Goal: Transaction & Acquisition: Obtain resource

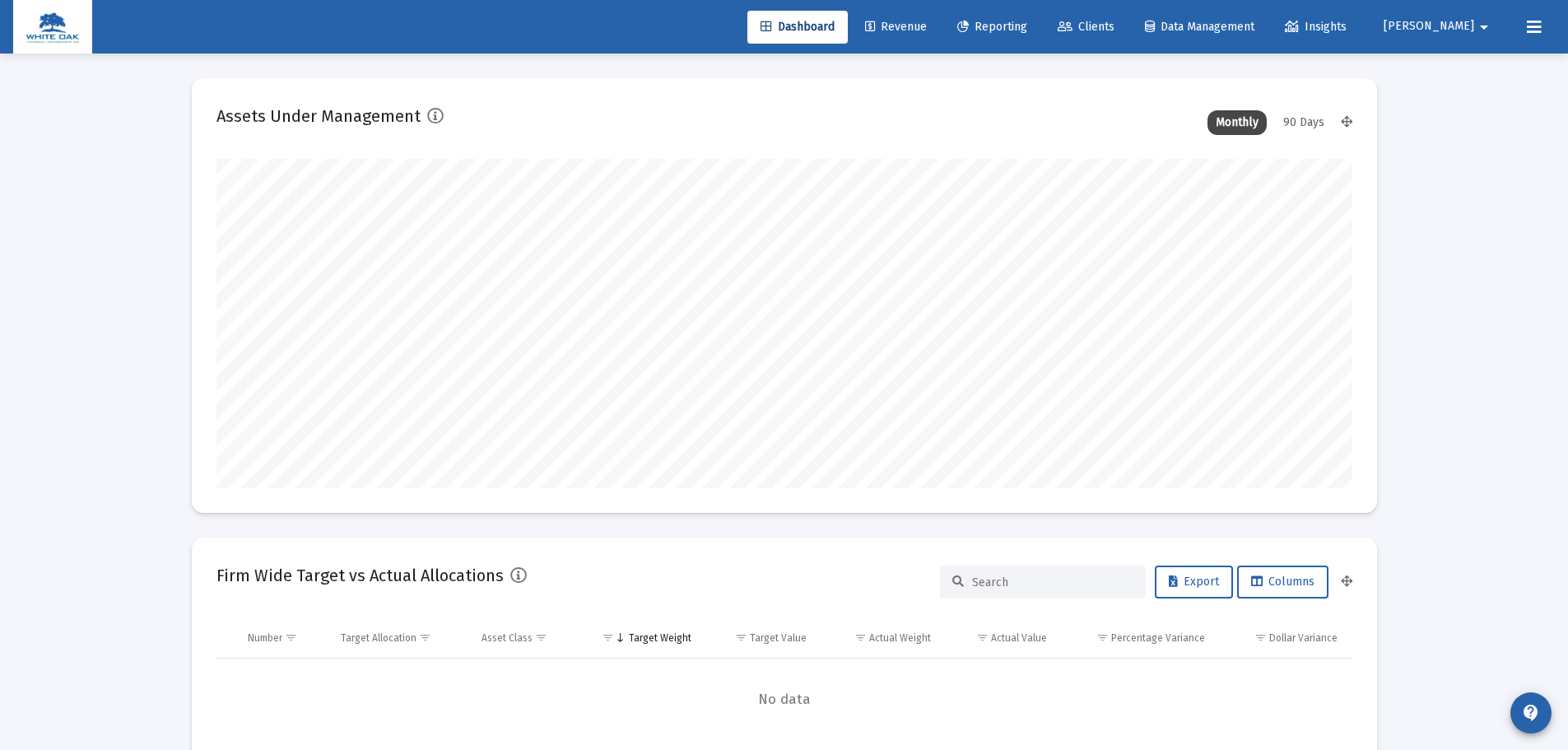
scroll to position [329, 612]
type input "[DATE]"
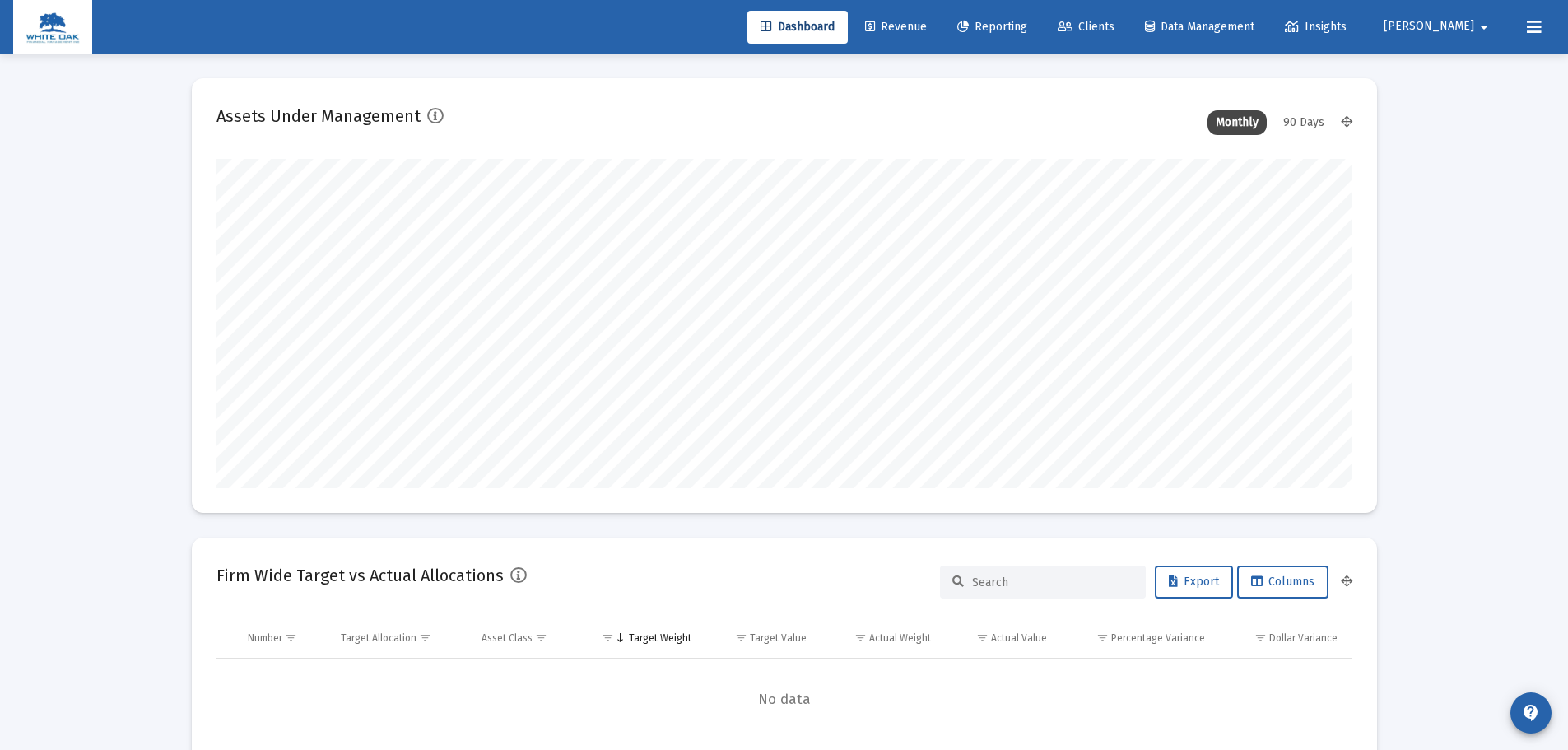
scroll to position [329, 531]
click at [1529, 27] on icon at bounding box center [1534, 27] width 15 height 20
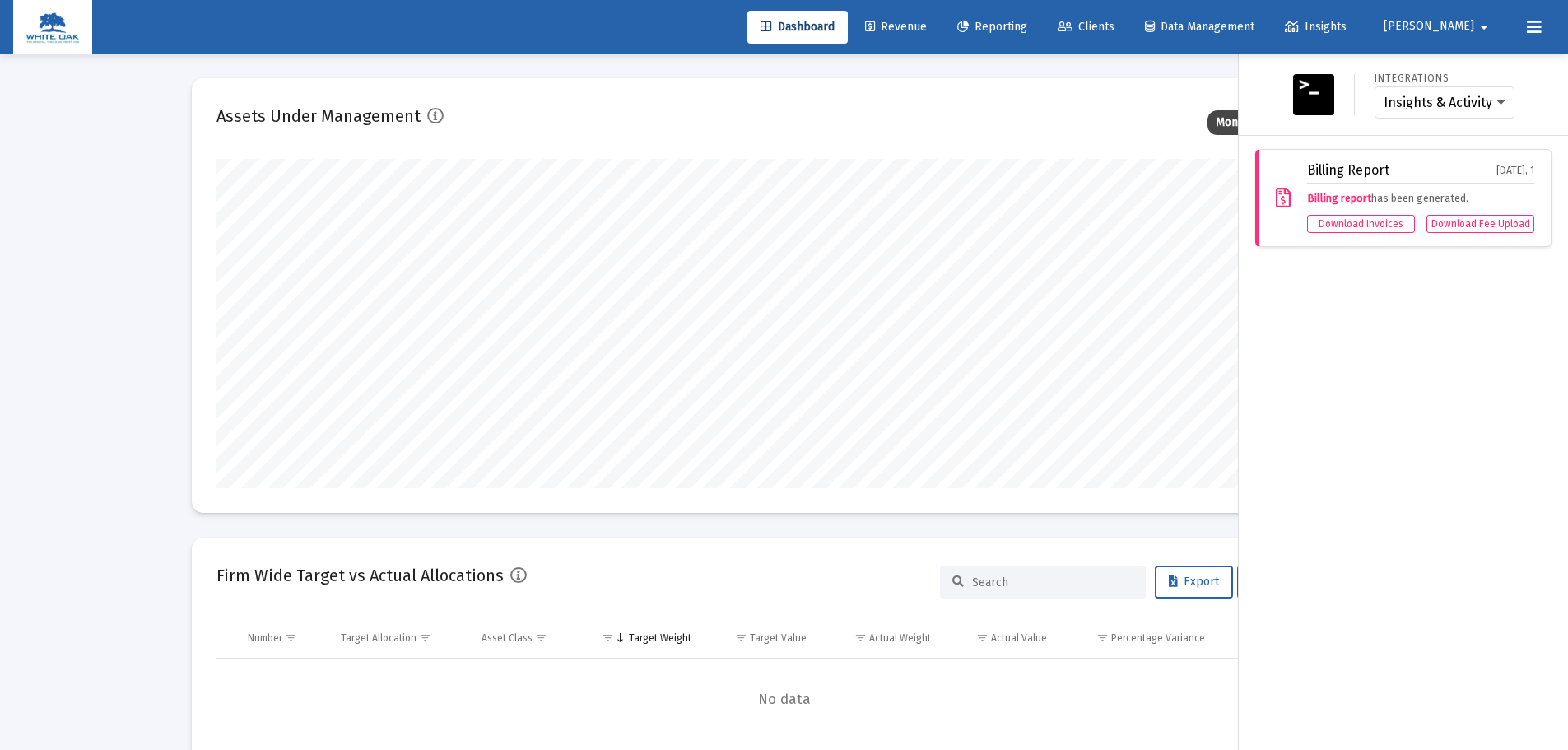
click at [1479, 25] on mat-icon "arrow_drop_down" at bounding box center [1485, 27] width 20 height 33
click at [1459, 59] on span "Settings" at bounding box center [1474, 70] width 49 height 40
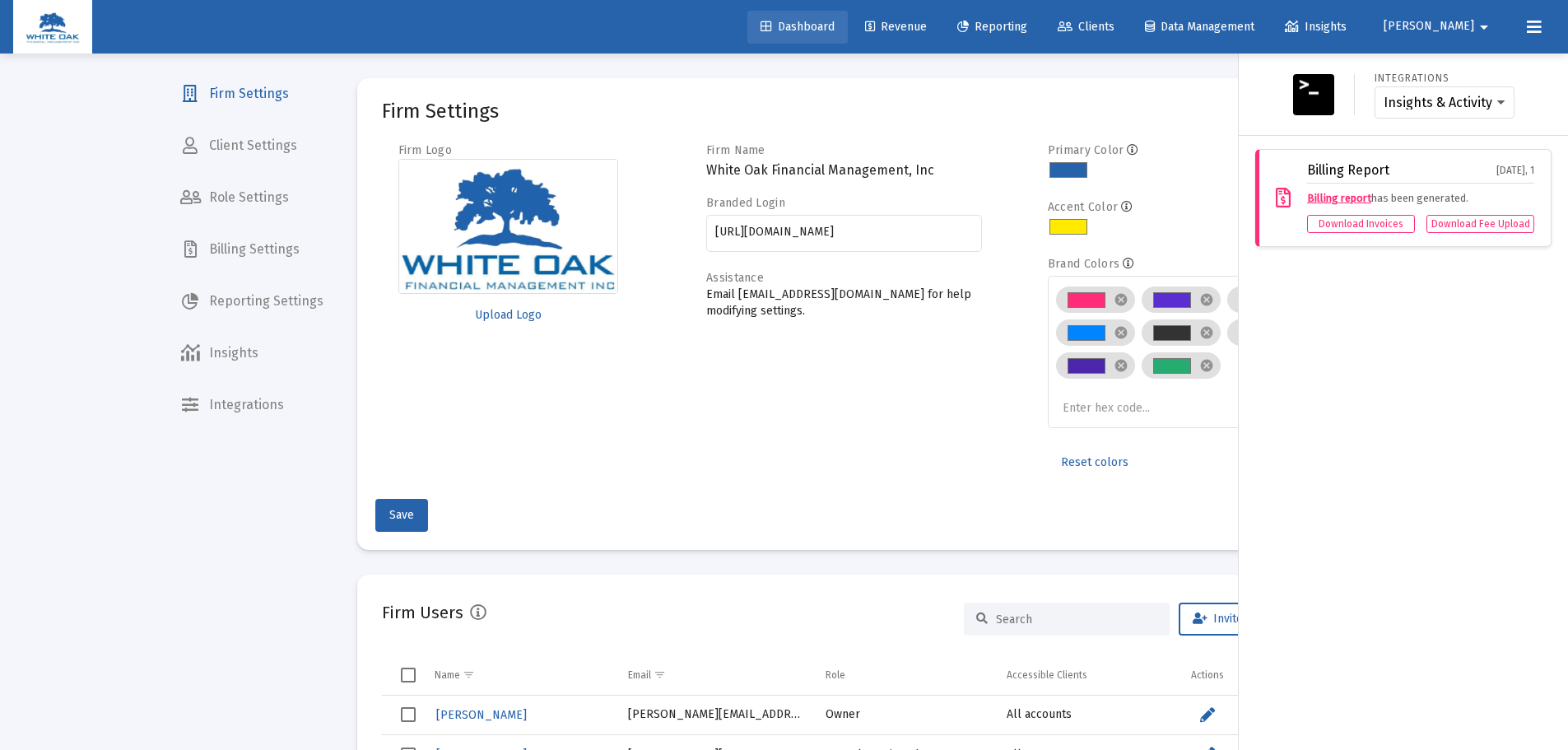
click at [825, 36] on link "Dashboard" at bounding box center [797, 27] width 100 height 33
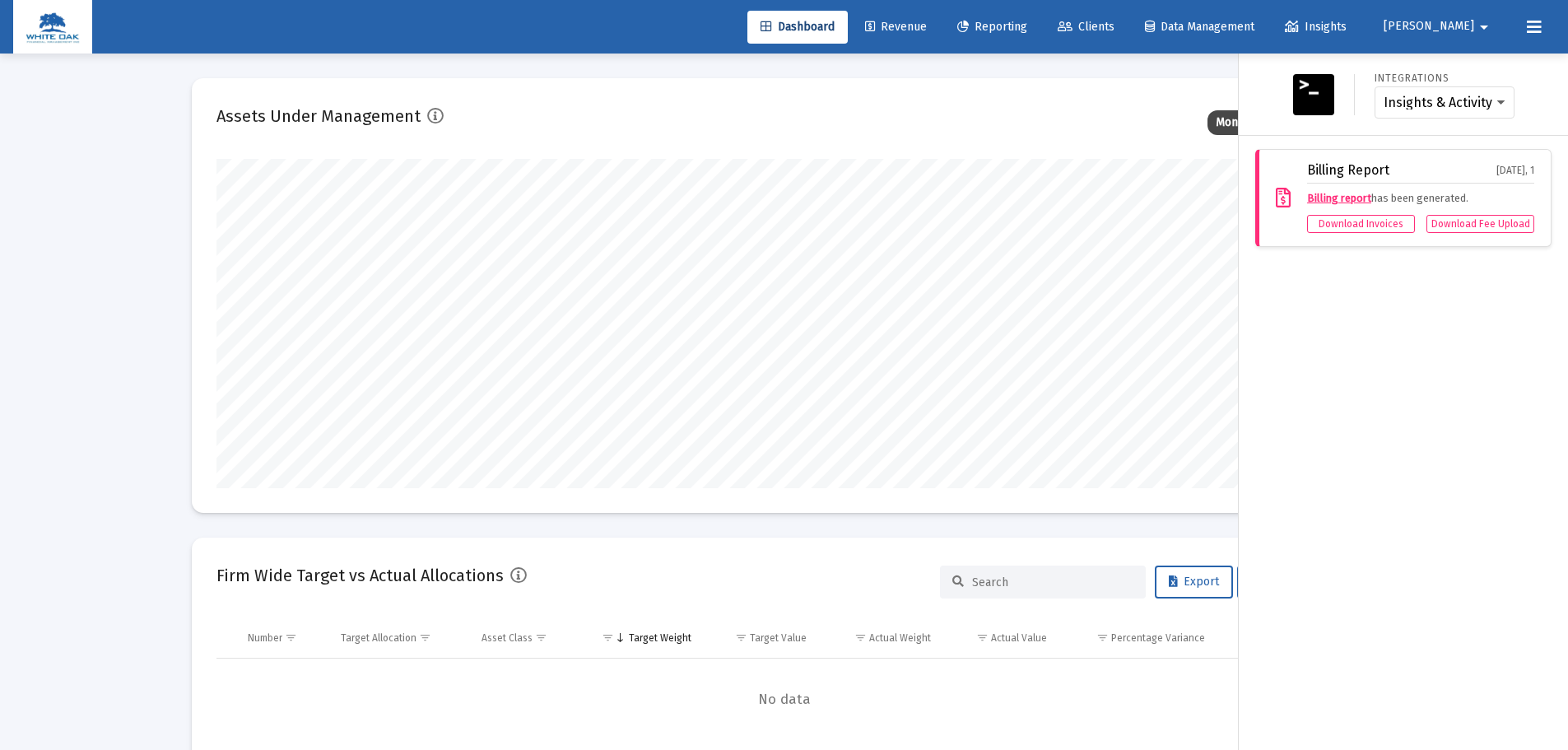
scroll to position [329, 612]
click at [927, 27] on span "Revenue" at bounding box center [896, 27] width 61 height 14
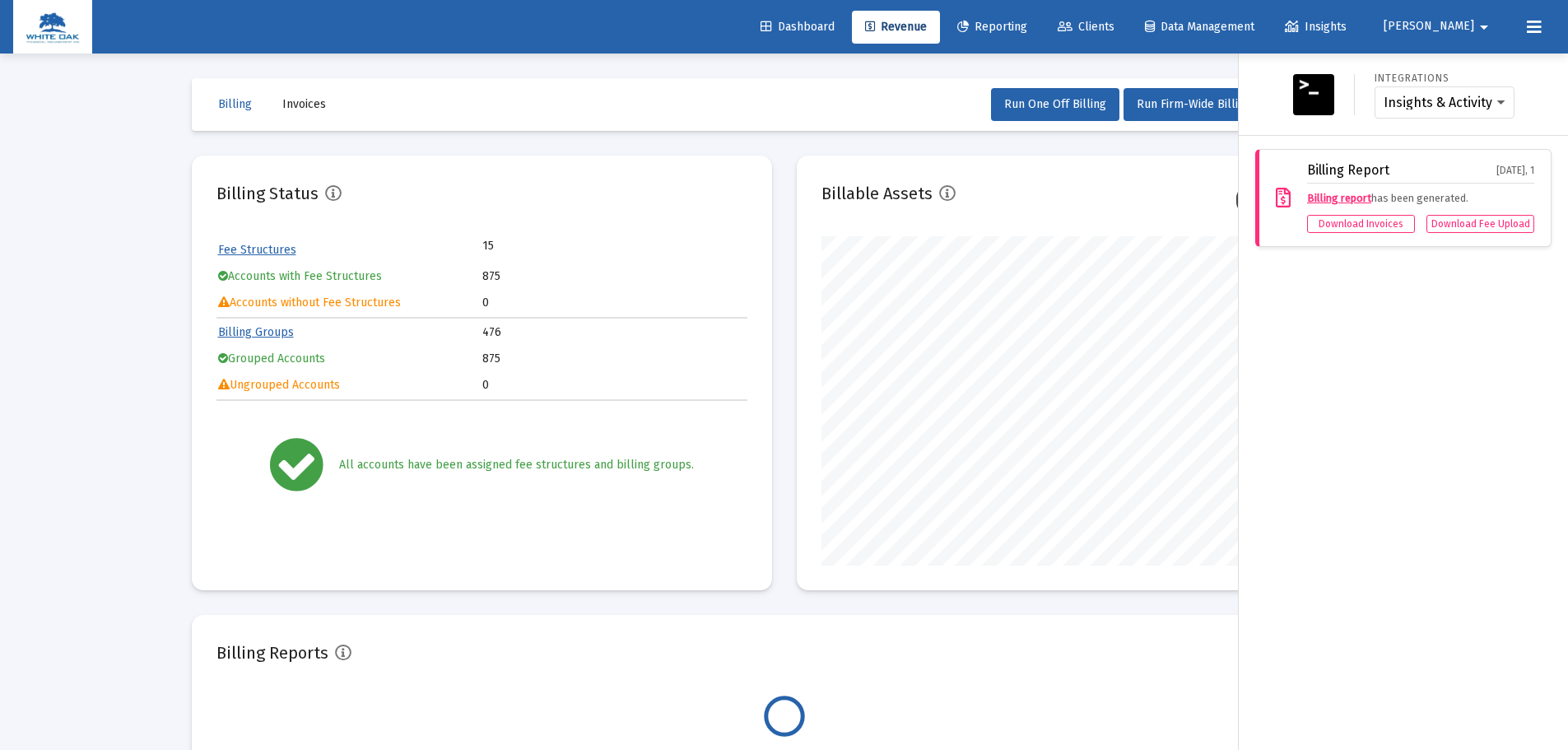
scroll to position [329, 531]
click at [991, 25] on link "Reporting" at bounding box center [992, 27] width 96 height 33
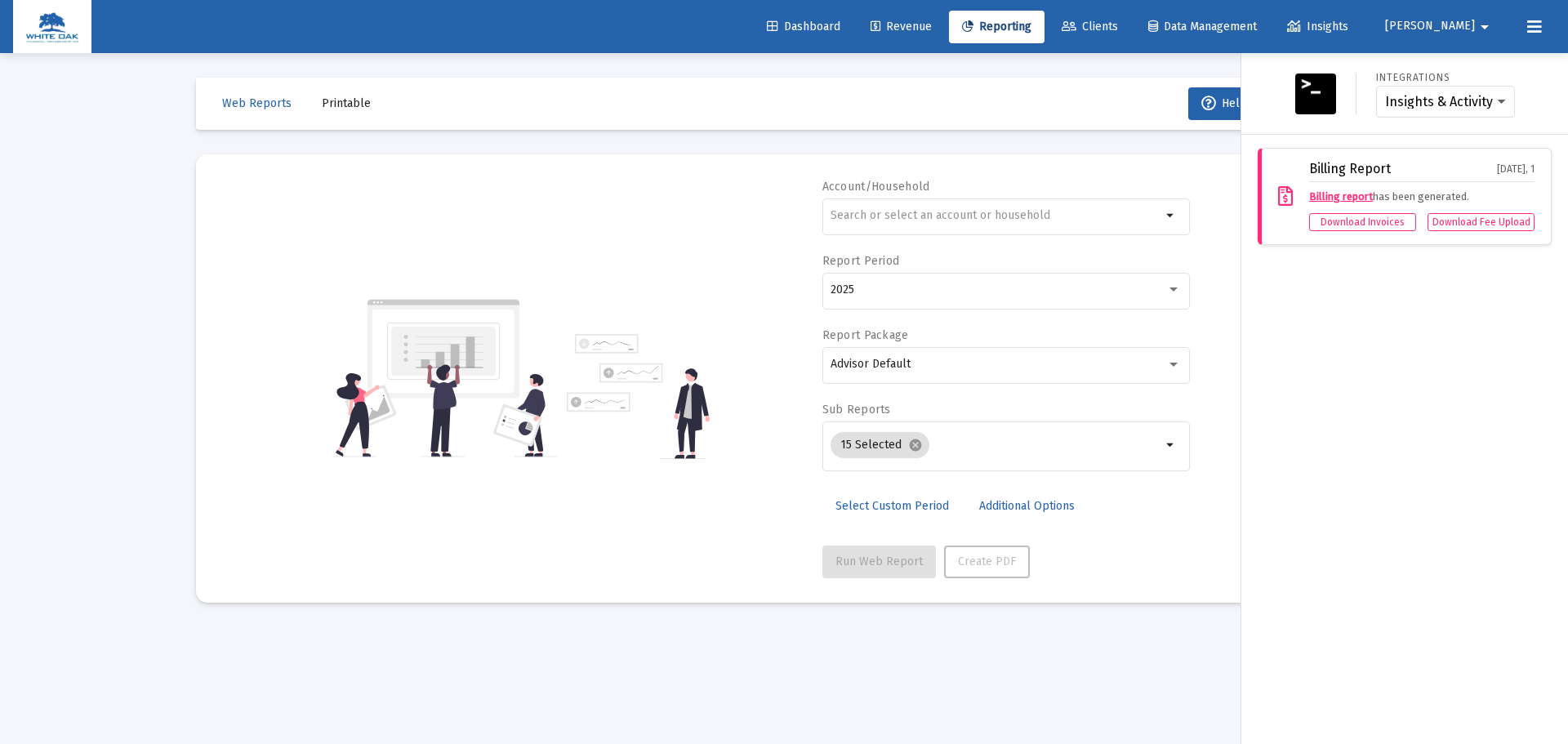
click at [1131, 18] on link "Clients" at bounding box center [1090, 27] width 83 height 32
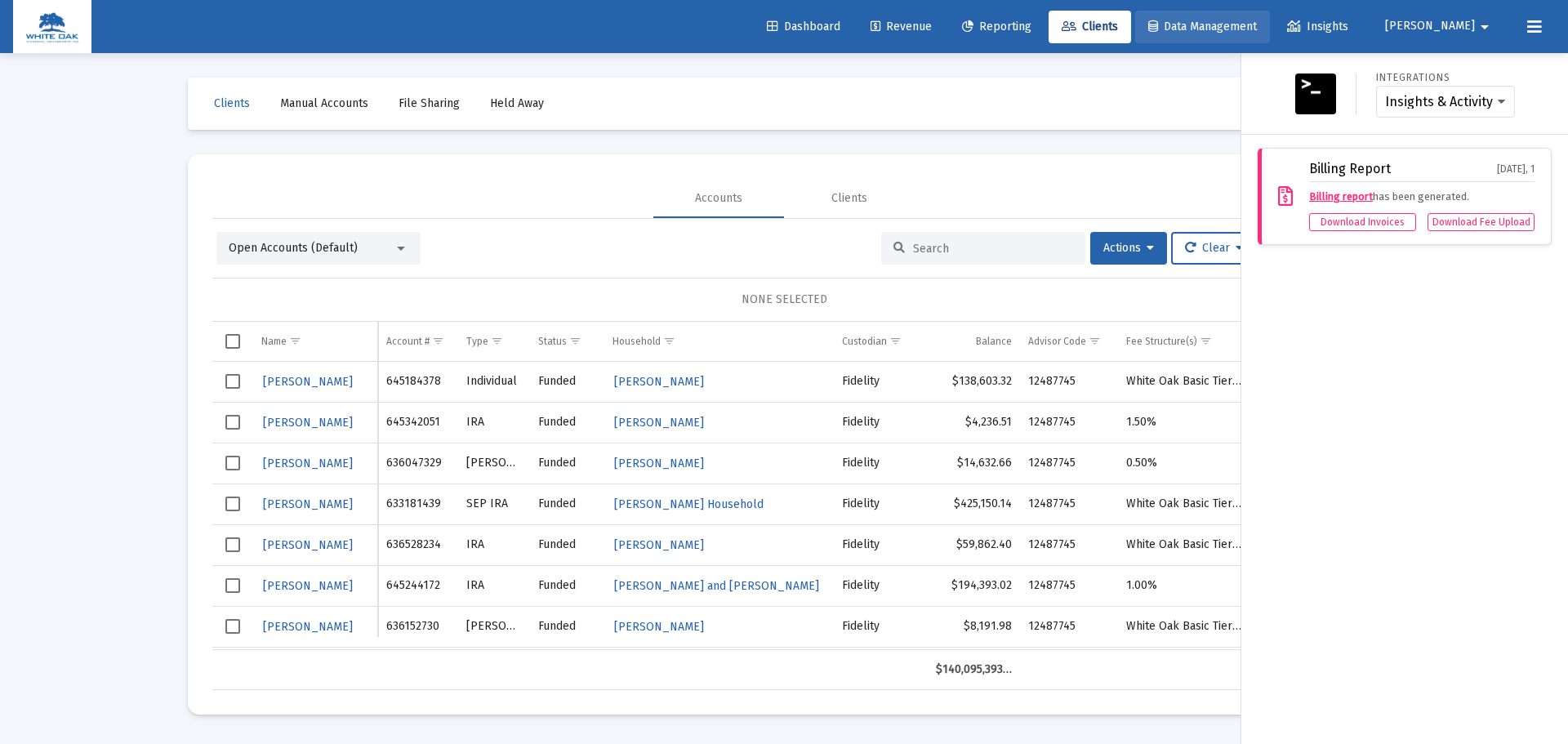
click at [1222, 24] on span "Data Management" at bounding box center [1202, 27] width 108 height 14
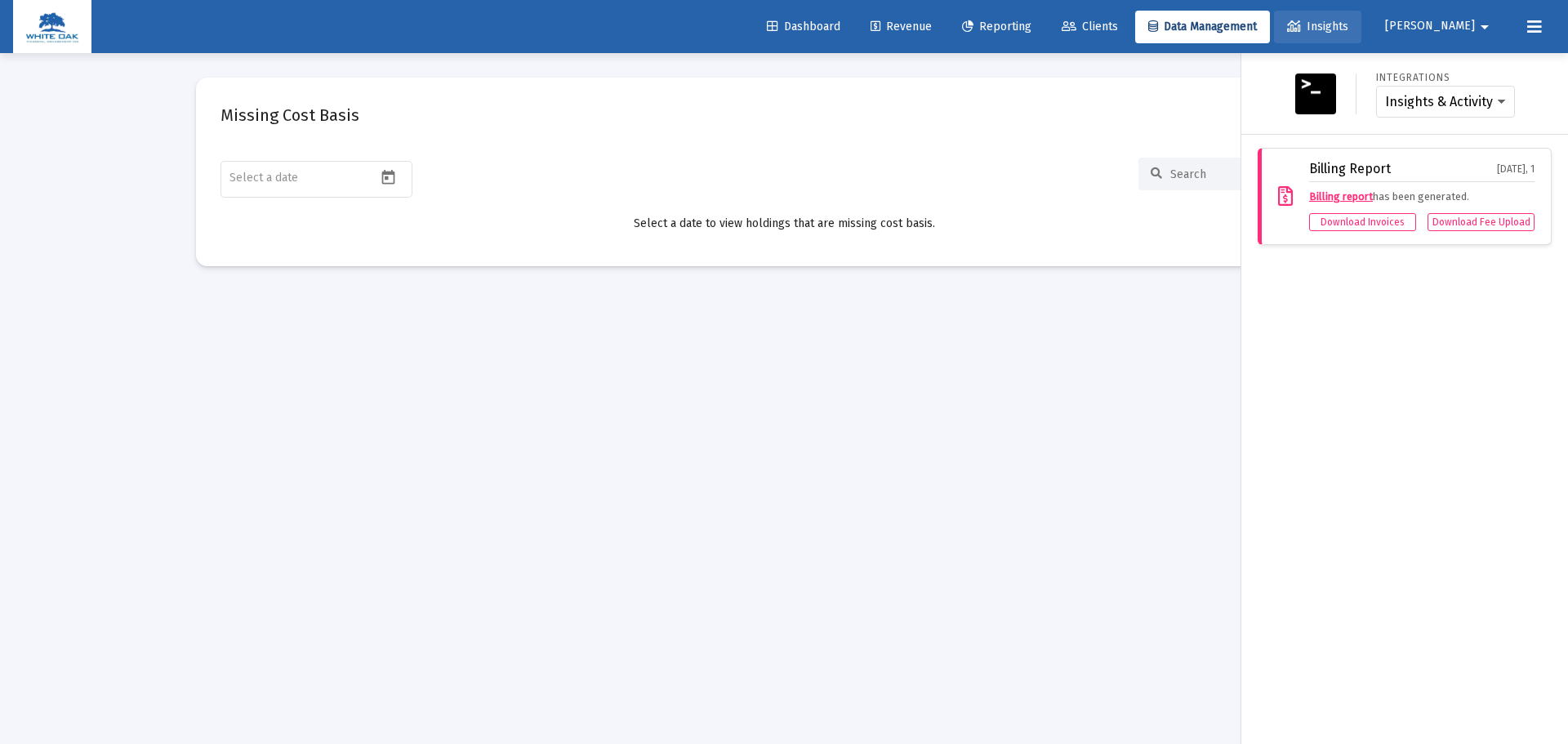
click at [1361, 15] on link "Insights" at bounding box center [1317, 27] width 88 height 32
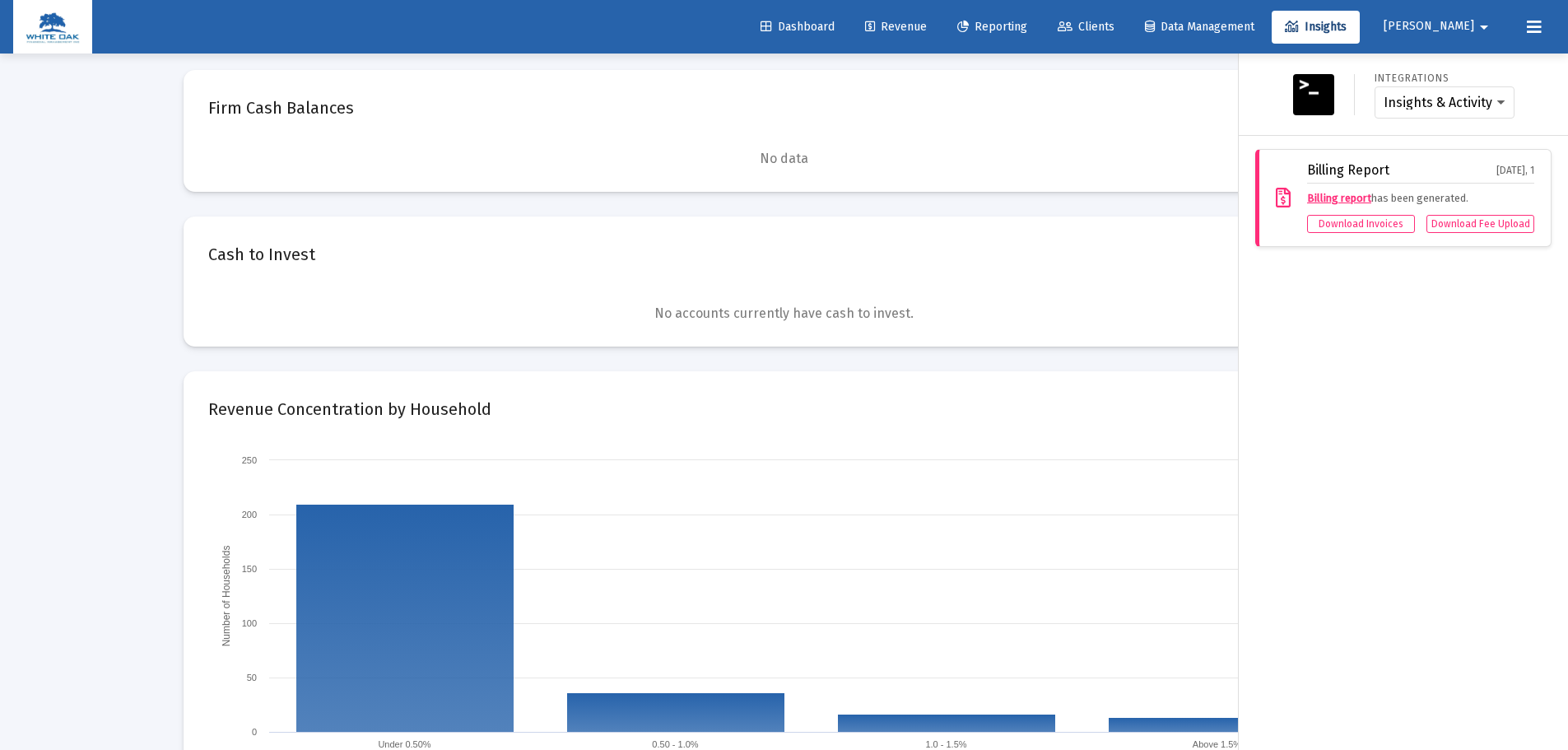
click at [1446, 26] on span "[PERSON_NAME]" at bounding box center [1428, 27] width 90 height 14
click at [1450, 61] on span "Settings" at bounding box center [1474, 70] width 49 height 40
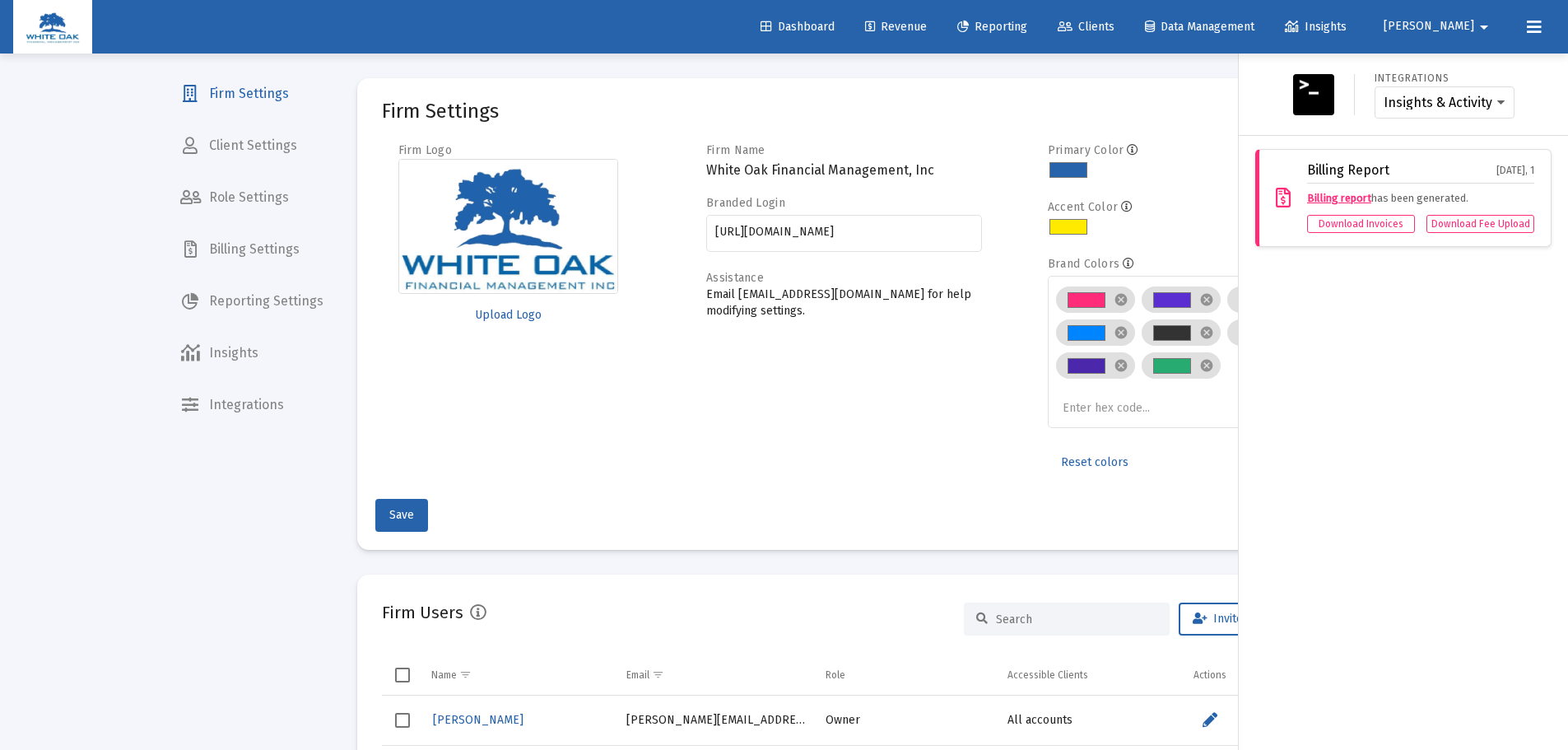
click at [223, 400] on div at bounding box center [784, 375] width 1568 height 750
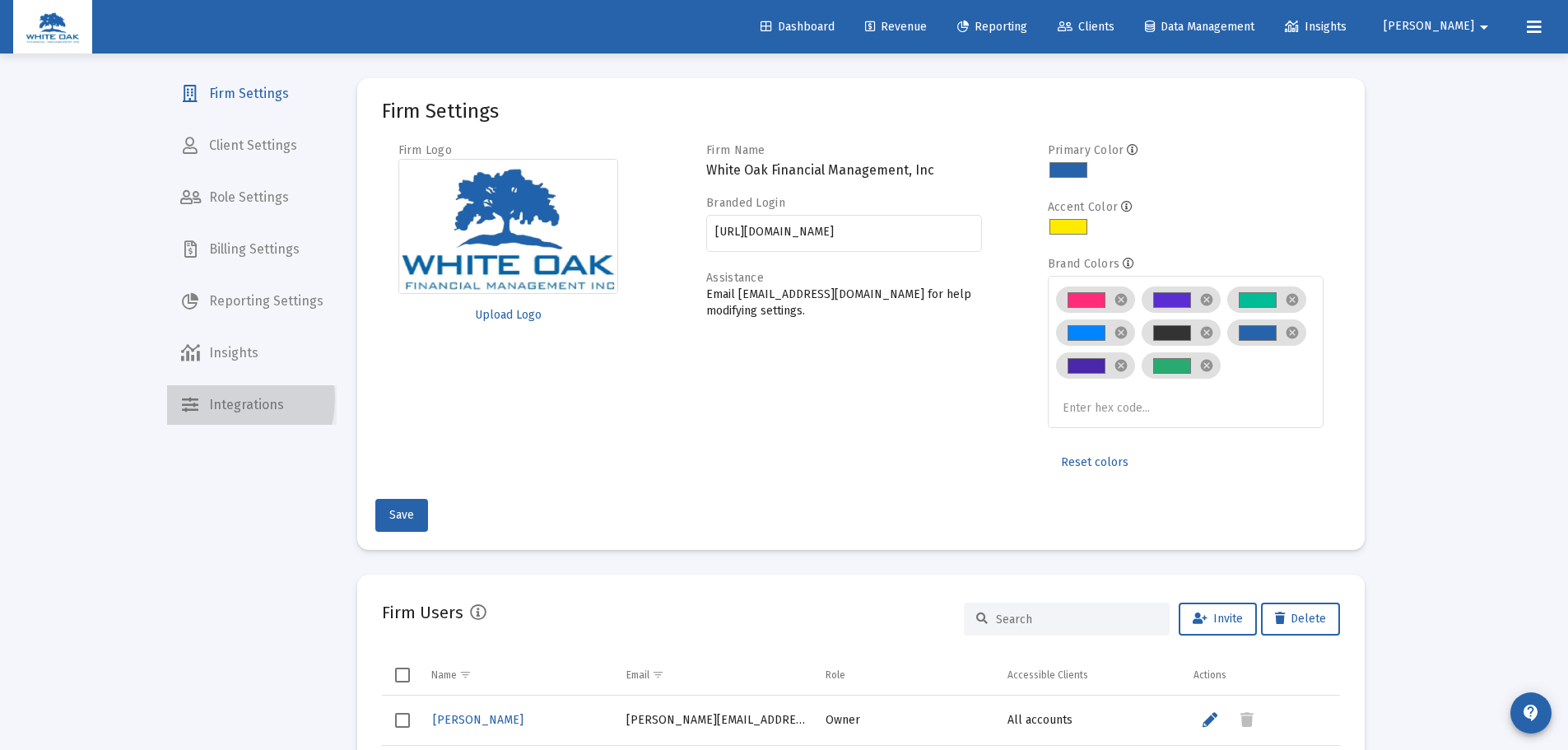
click at [223, 400] on span "Integrations" at bounding box center [251, 405] width 170 height 40
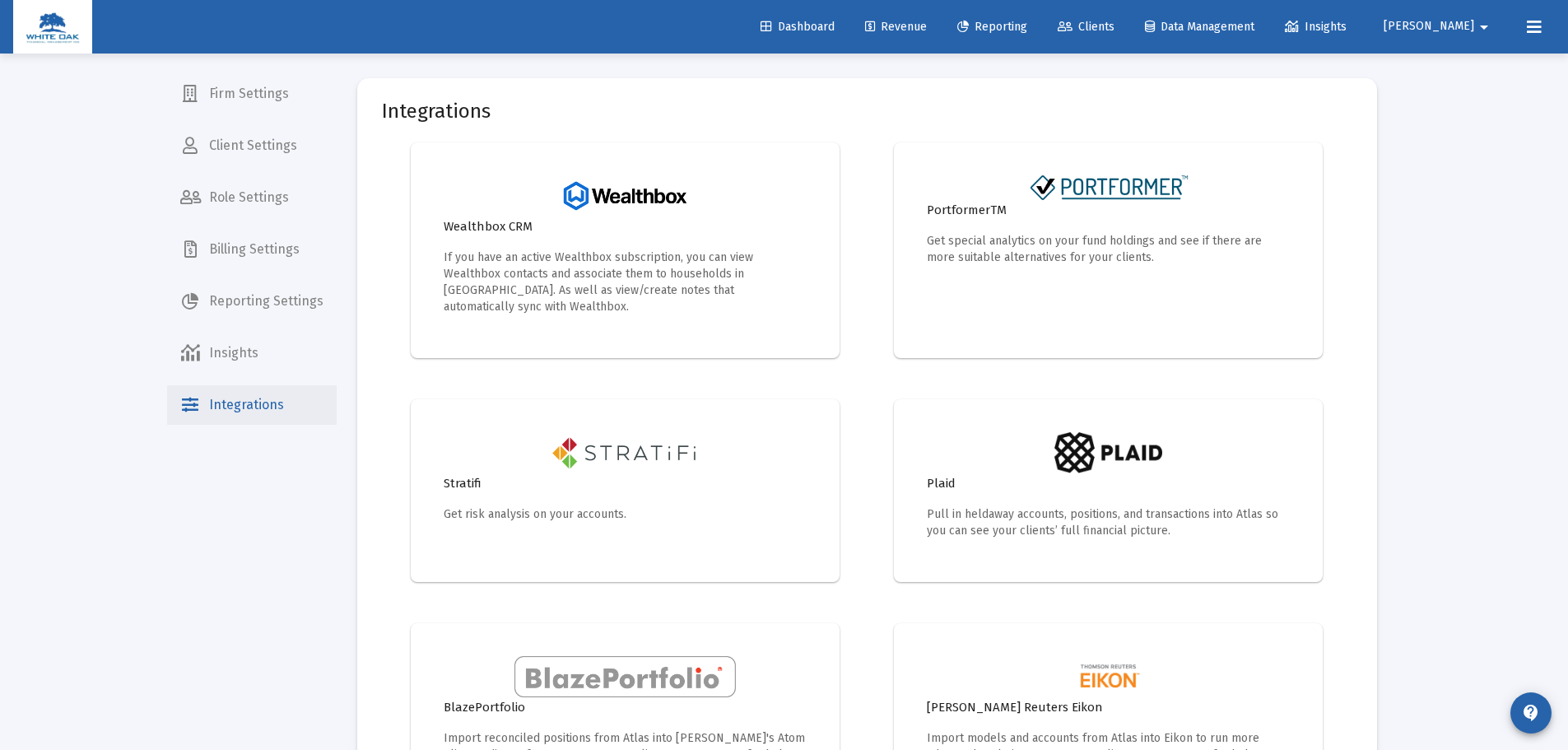
click at [223, 400] on span "Integrations" at bounding box center [251, 405] width 170 height 40
click at [235, 363] on span "Insights" at bounding box center [251, 353] width 170 height 40
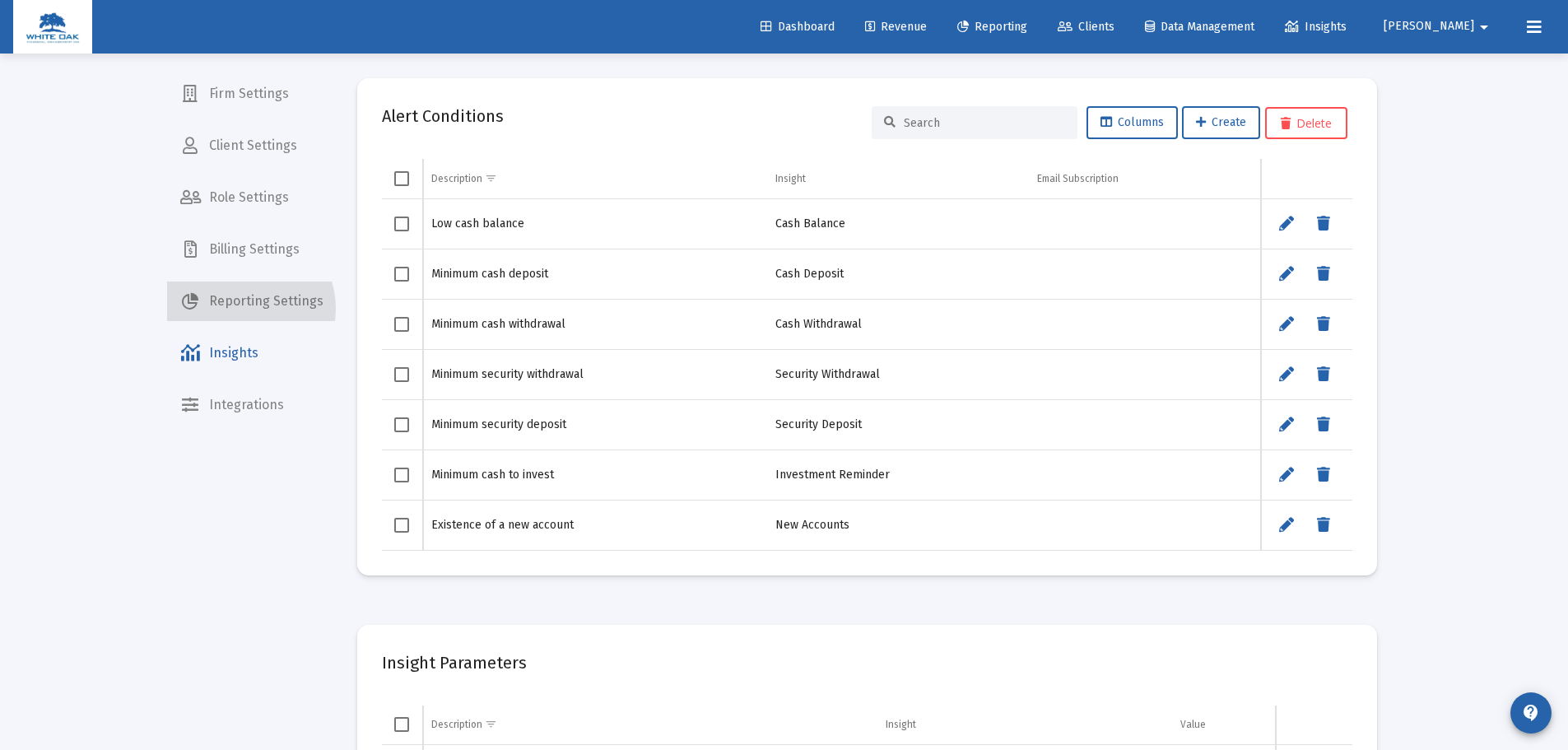
click at [241, 309] on span "Reporting Settings" at bounding box center [251, 302] width 170 height 40
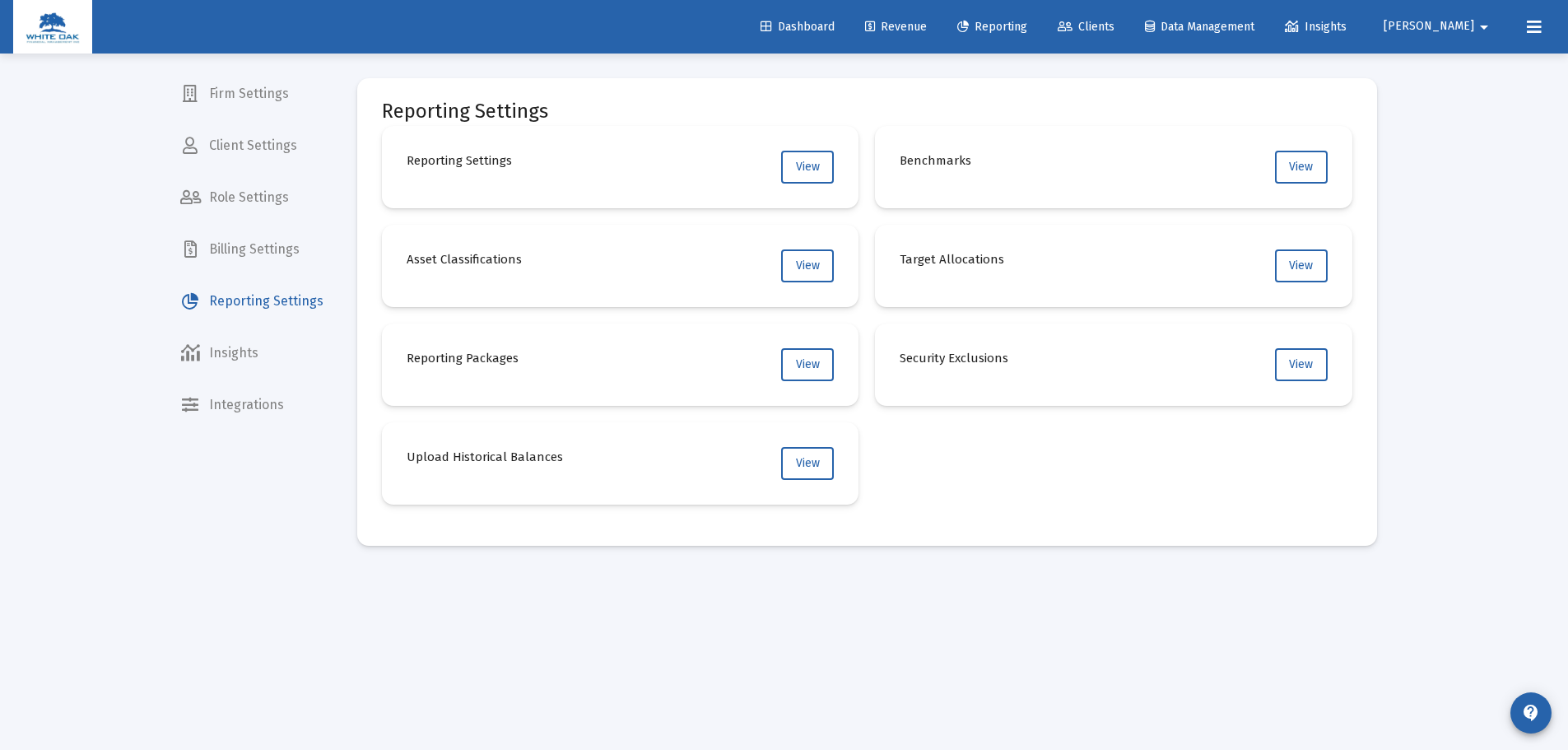
click at [1532, 28] on icon at bounding box center [1534, 27] width 15 height 20
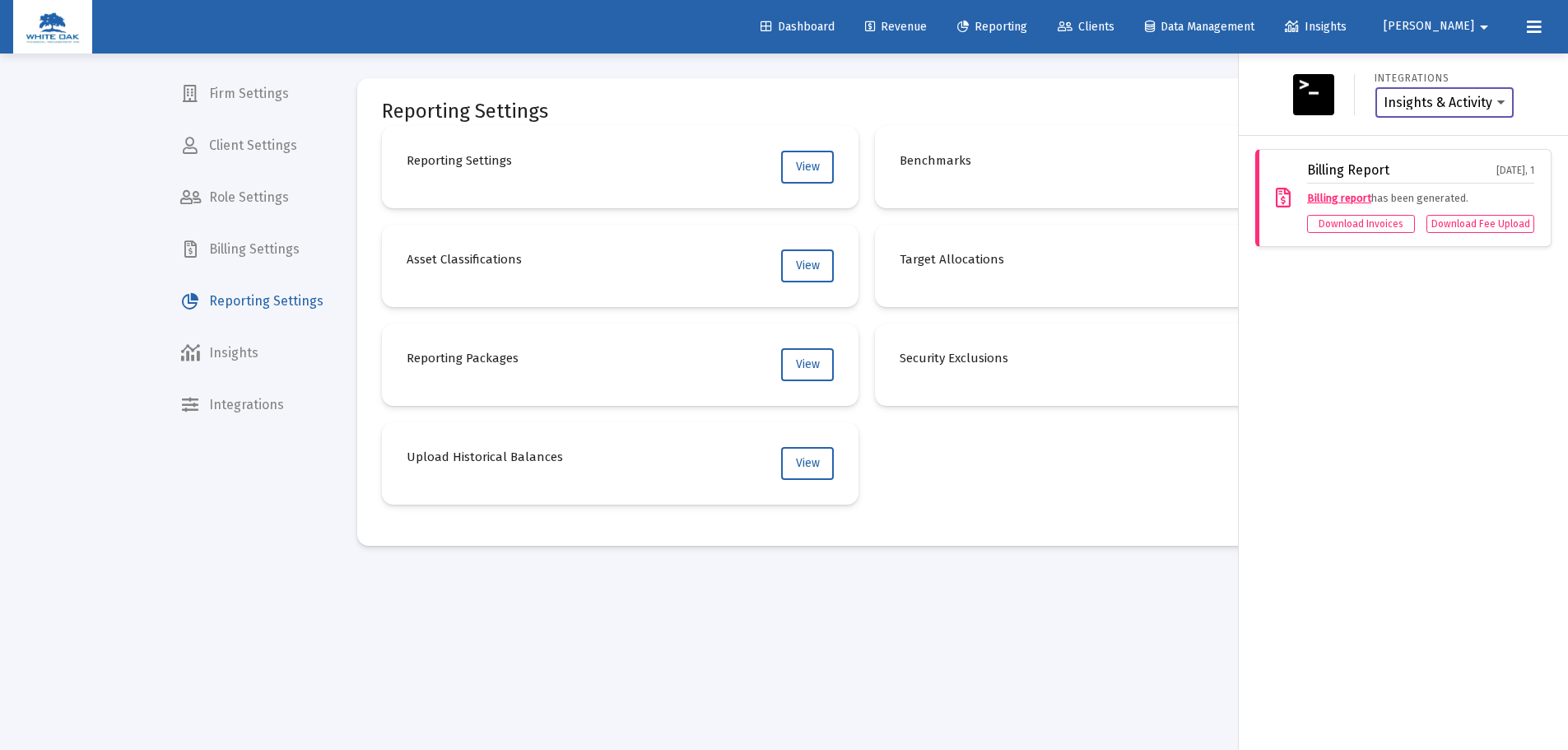
click at [1494, 105] on select "Insights & Activity Wealthbox" at bounding box center [1444, 102] width 122 height 15
click at [1500, 104] on select "Insights & Activity Wealthbox" at bounding box center [1444, 102] width 122 height 15
click at [949, 596] on div at bounding box center [784, 375] width 1568 height 750
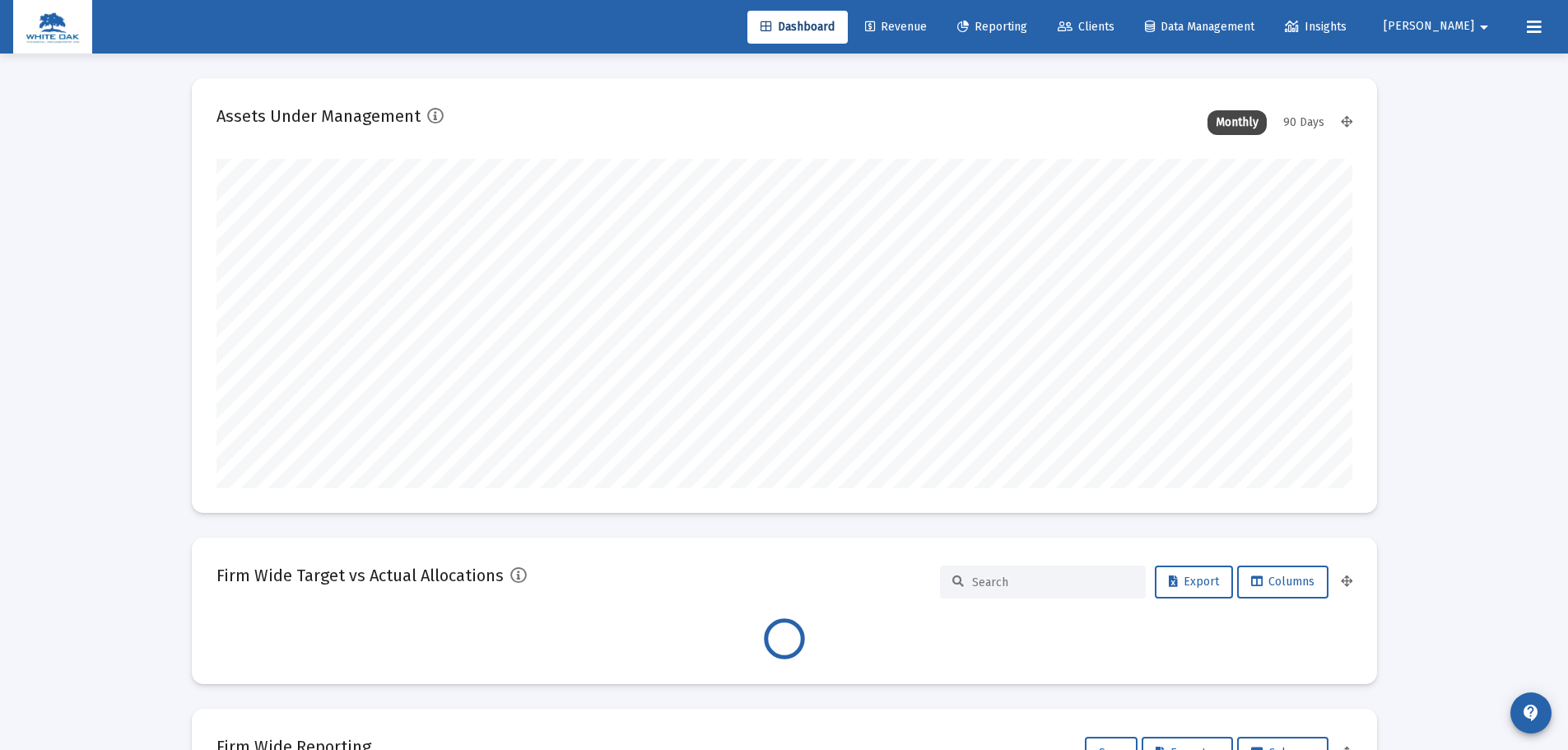
scroll to position [329, 1136]
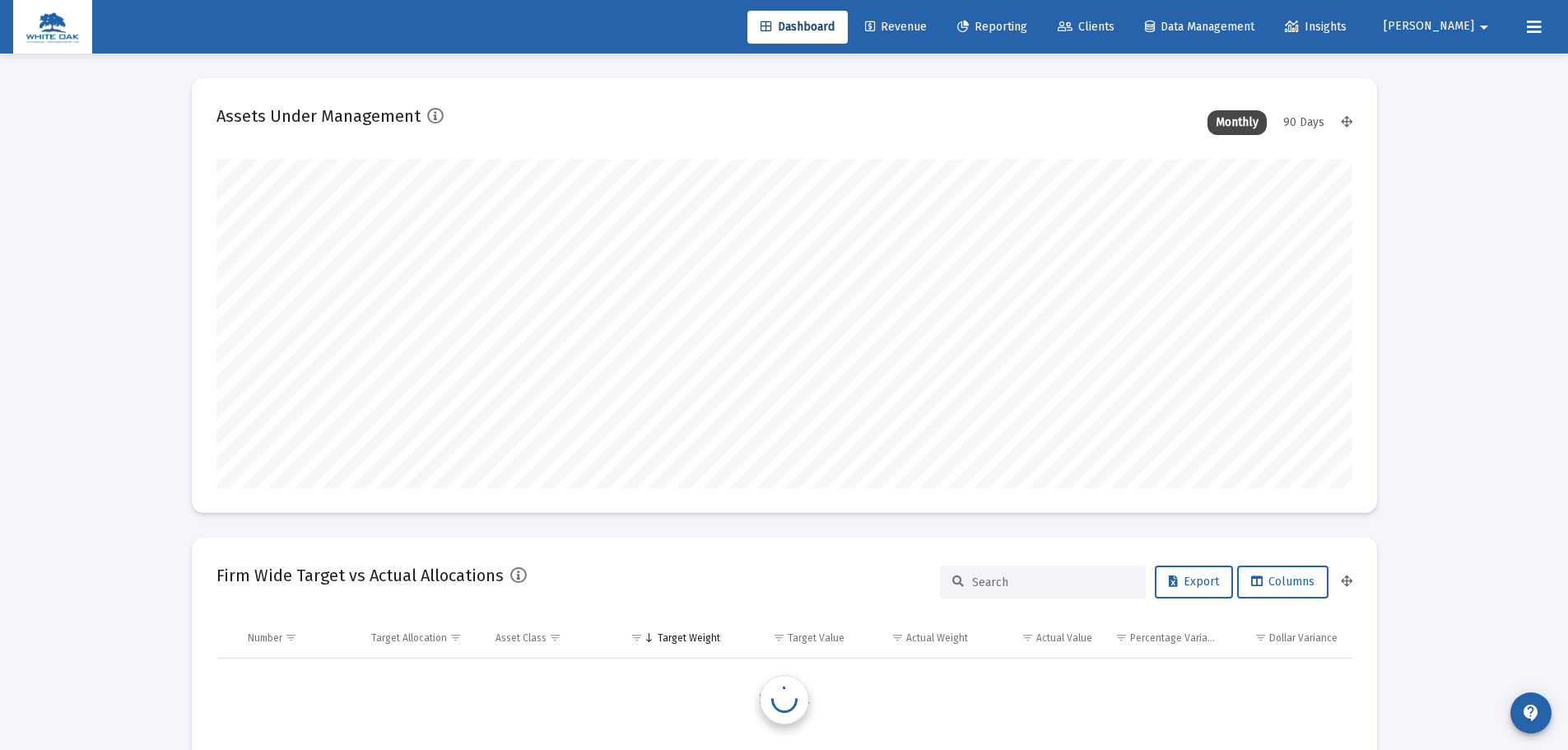
type input "[DATE]"
click at [1021, 20] on span "Reporting" at bounding box center [992, 27] width 70 height 14
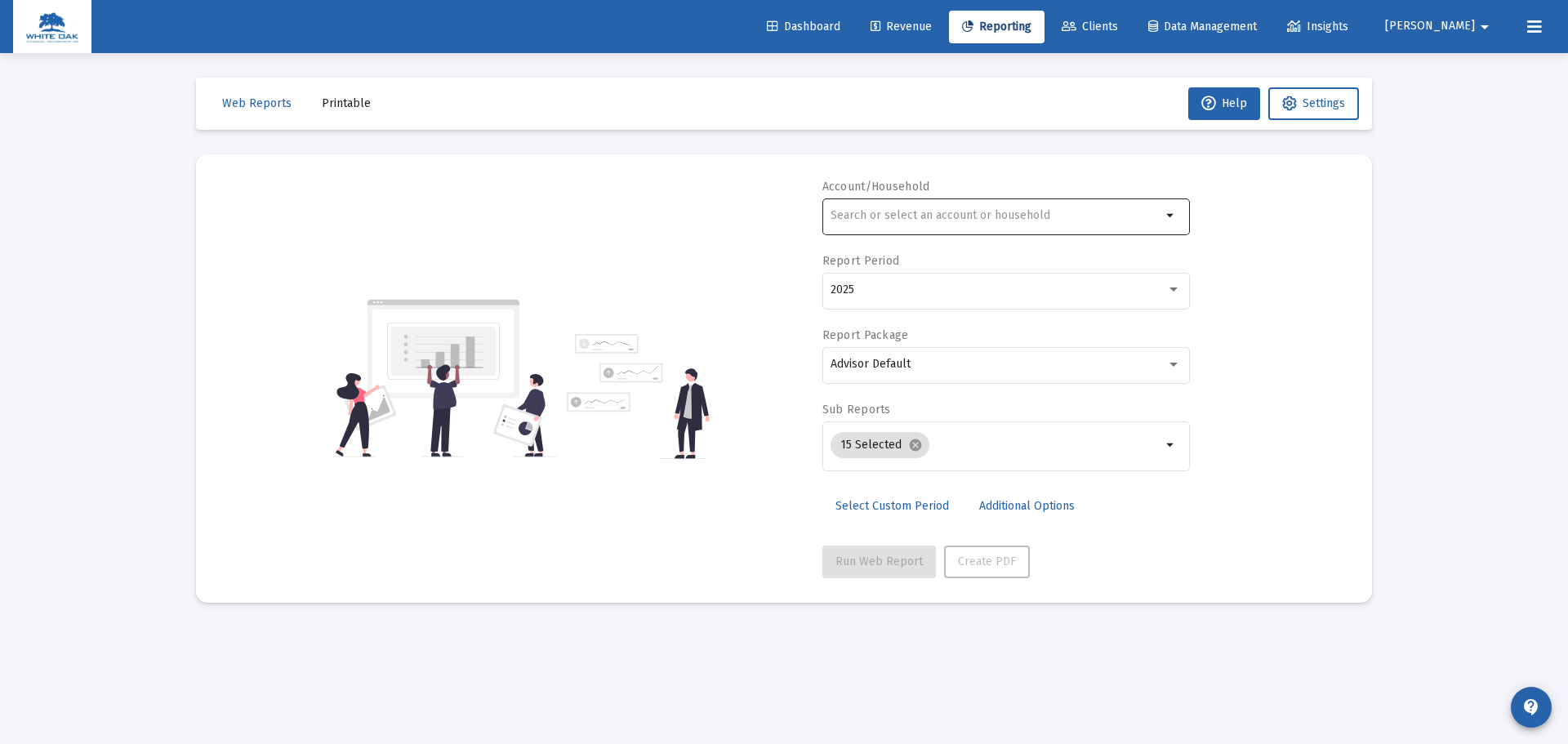
click at [1001, 205] on div at bounding box center [995, 215] width 331 height 40
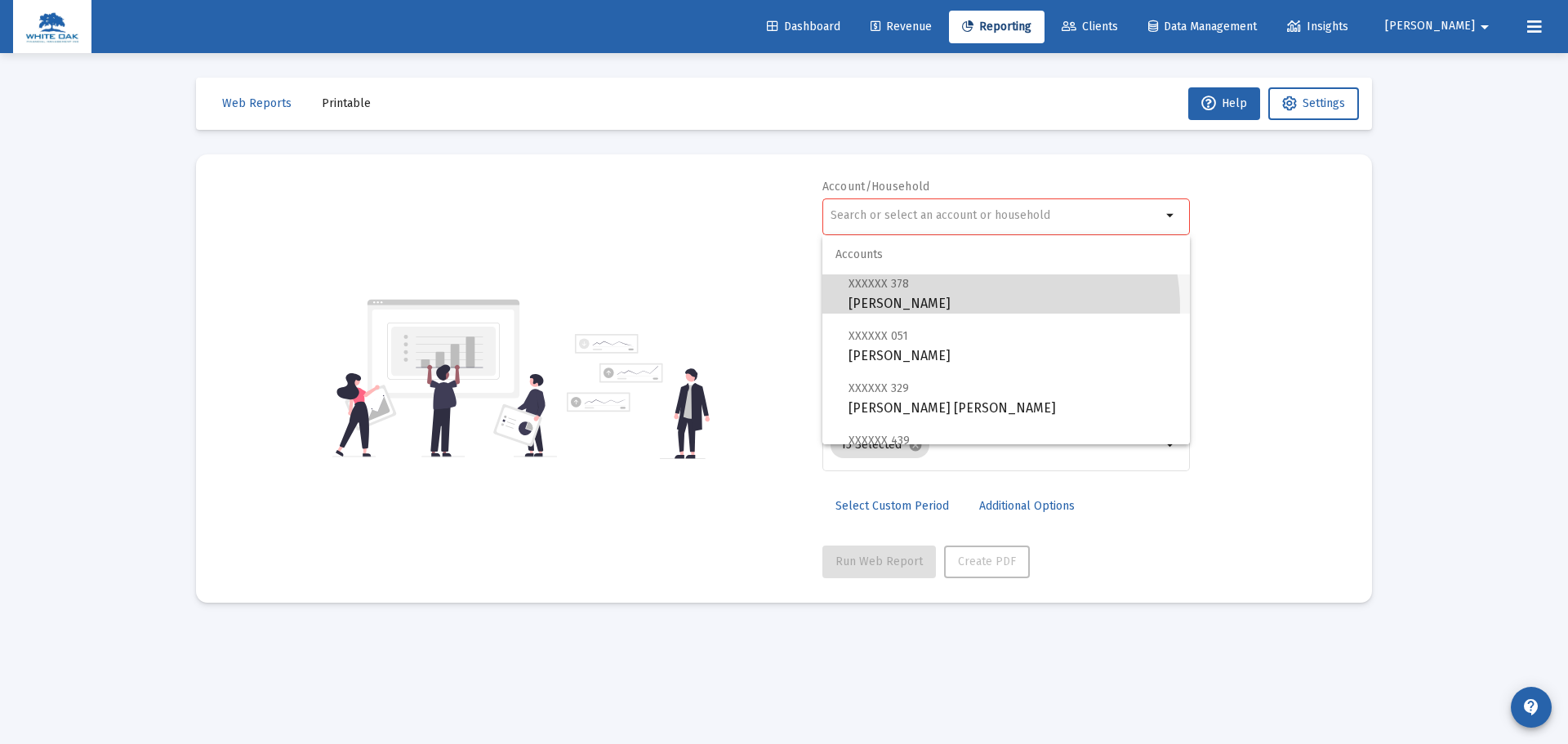
click at [973, 308] on span "XXXXXX 378 Carpenter, Linda Individual" at bounding box center [1012, 293] width 329 height 40
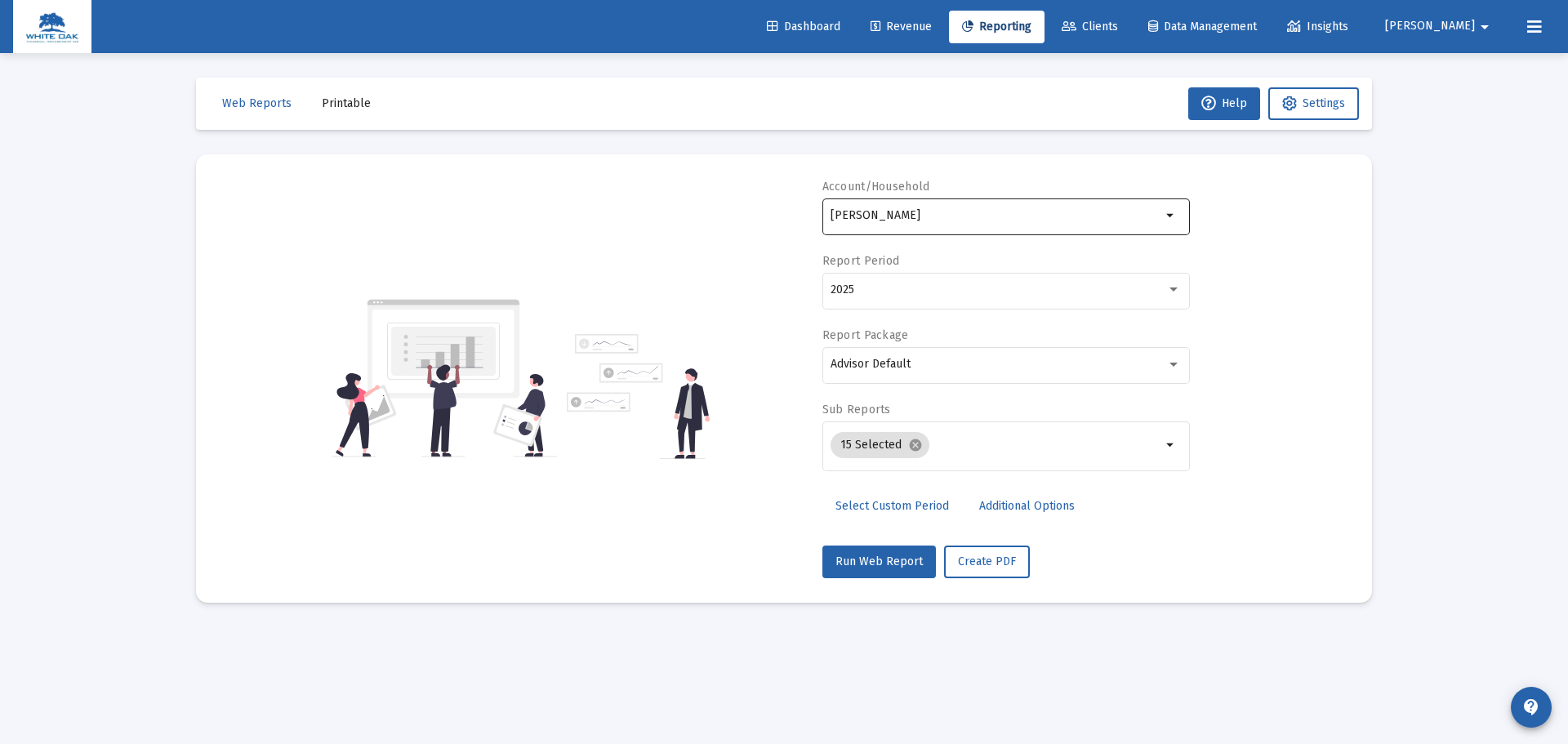
click at [974, 227] on div "Carpenter, Linda Individual" at bounding box center [995, 215] width 331 height 40
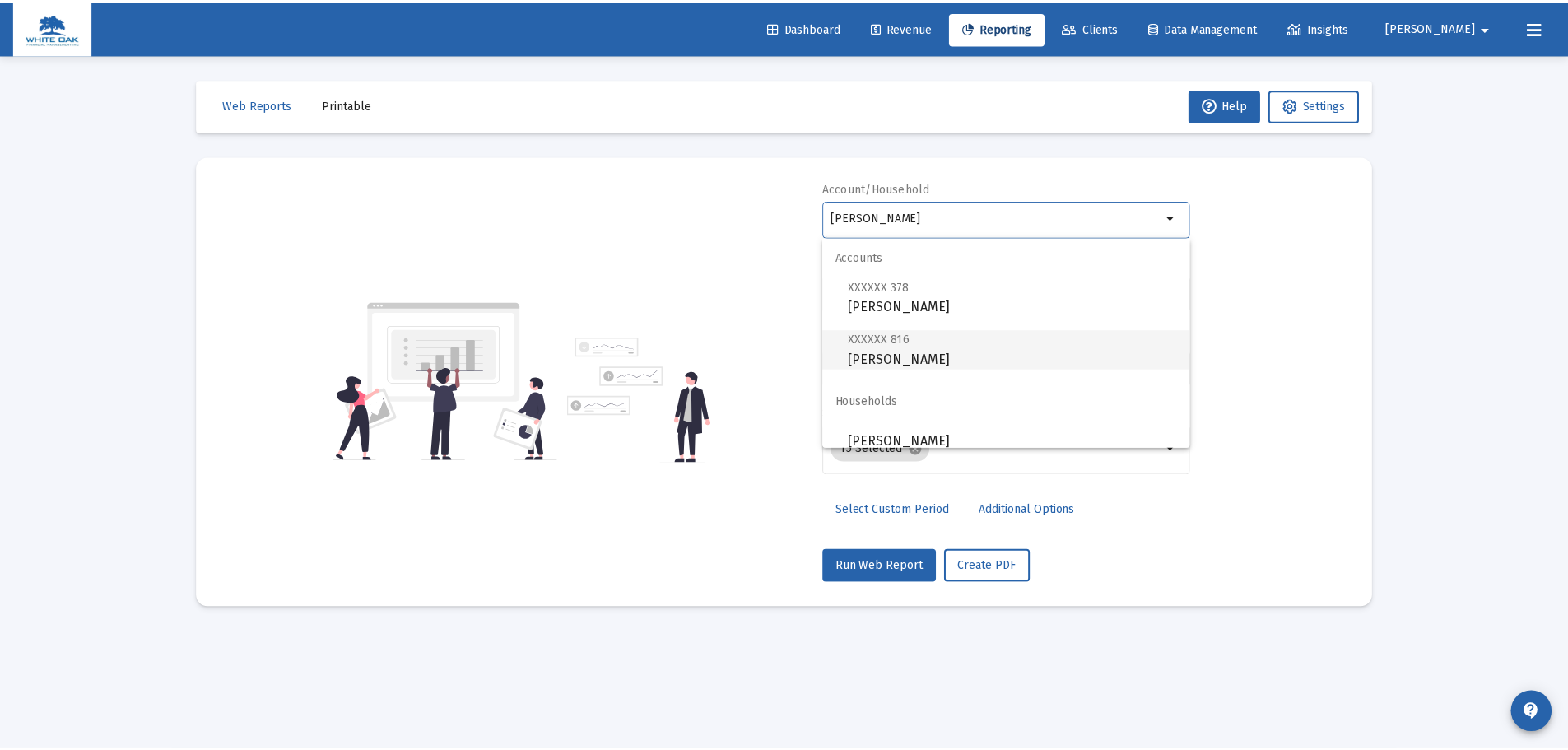
scroll to position [13, 0]
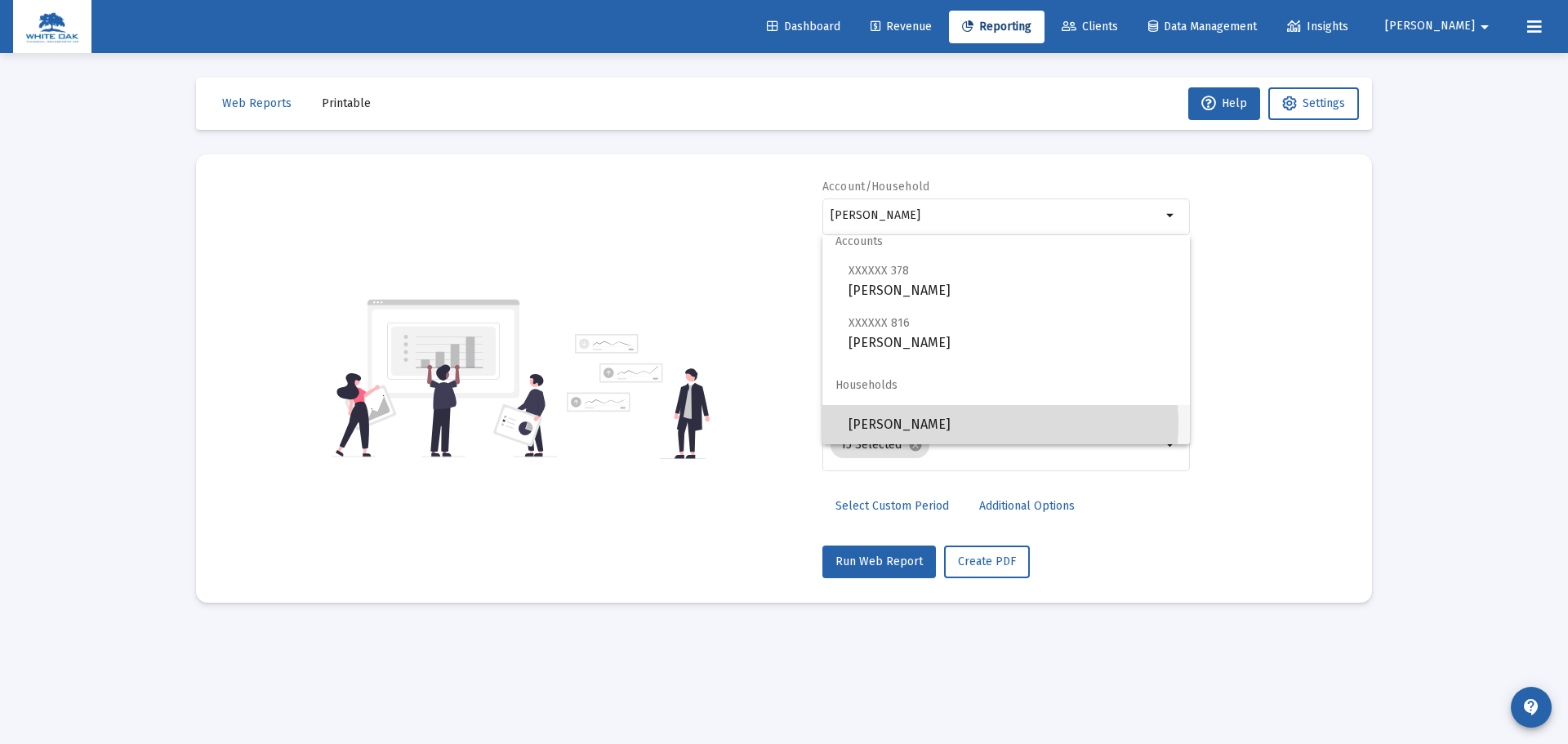
click at [974, 424] on span "[PERSON_NAME]" at bounding box center [1012, 425] width 329 height 39
type input "[PERSON_NAME]"
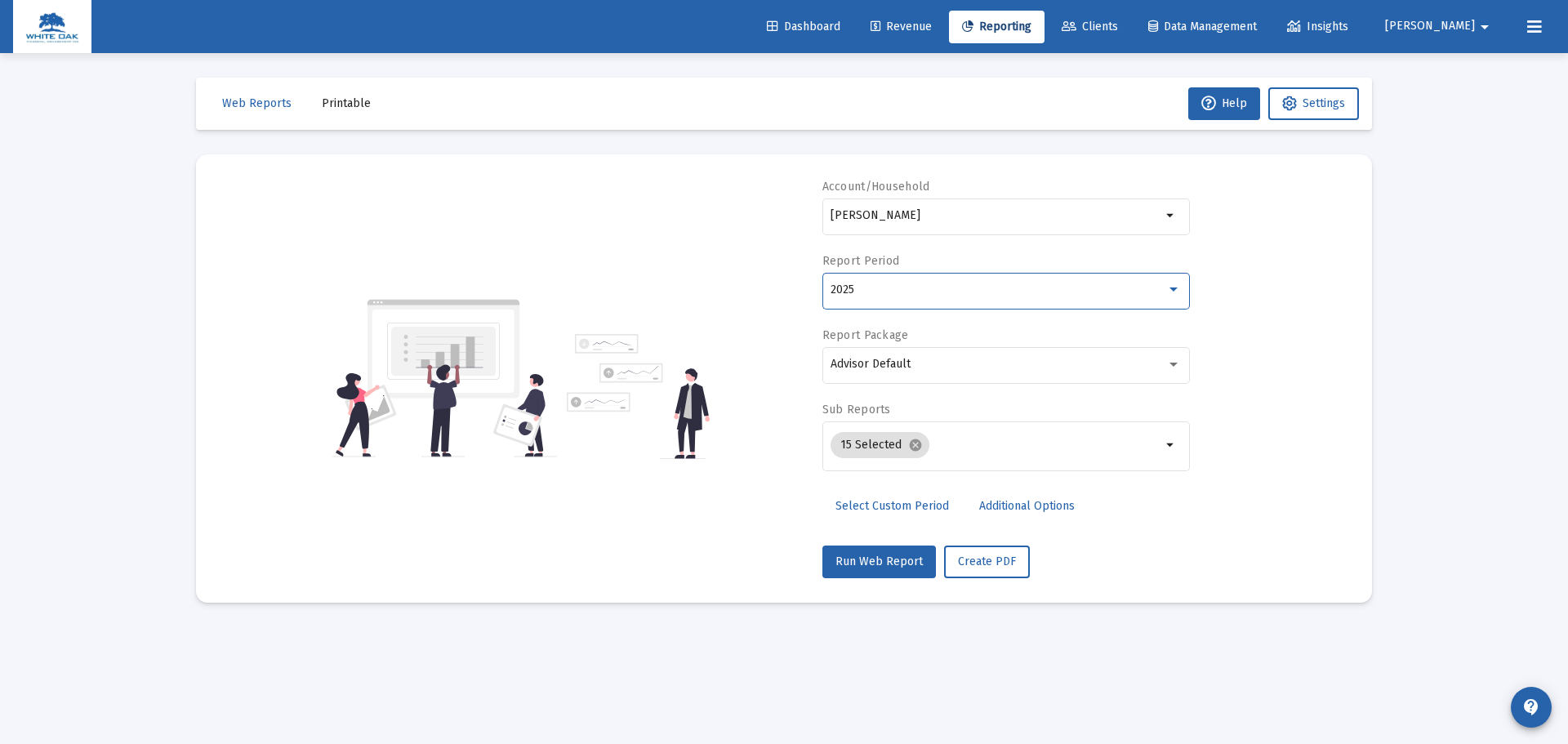
click at [1138, 295] on div "2025" at bounding box center [997, 289] width 335 height 13
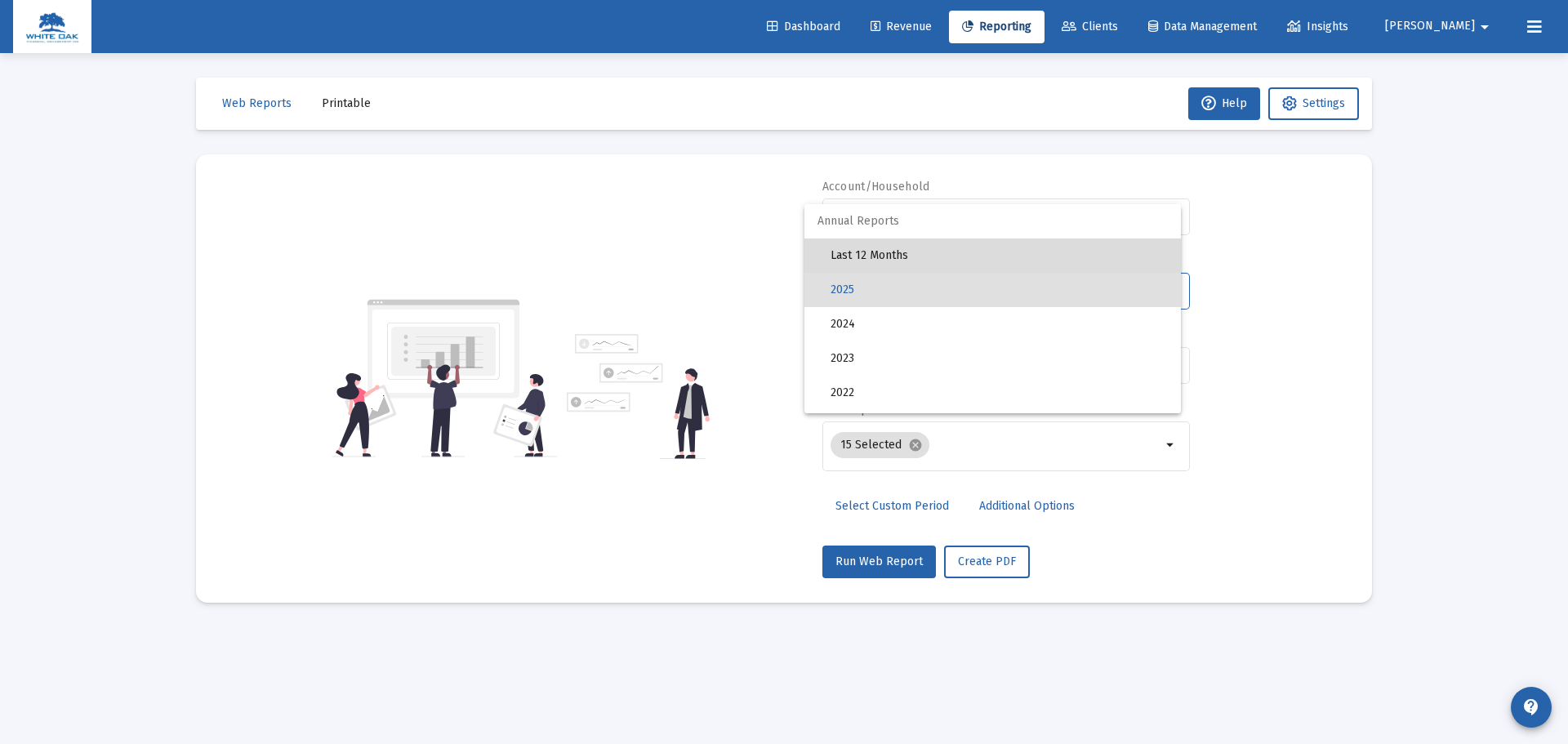
click at [1122, 272] on span "Last 12 Months" at bounding box center [998, 255] width 337 height 34
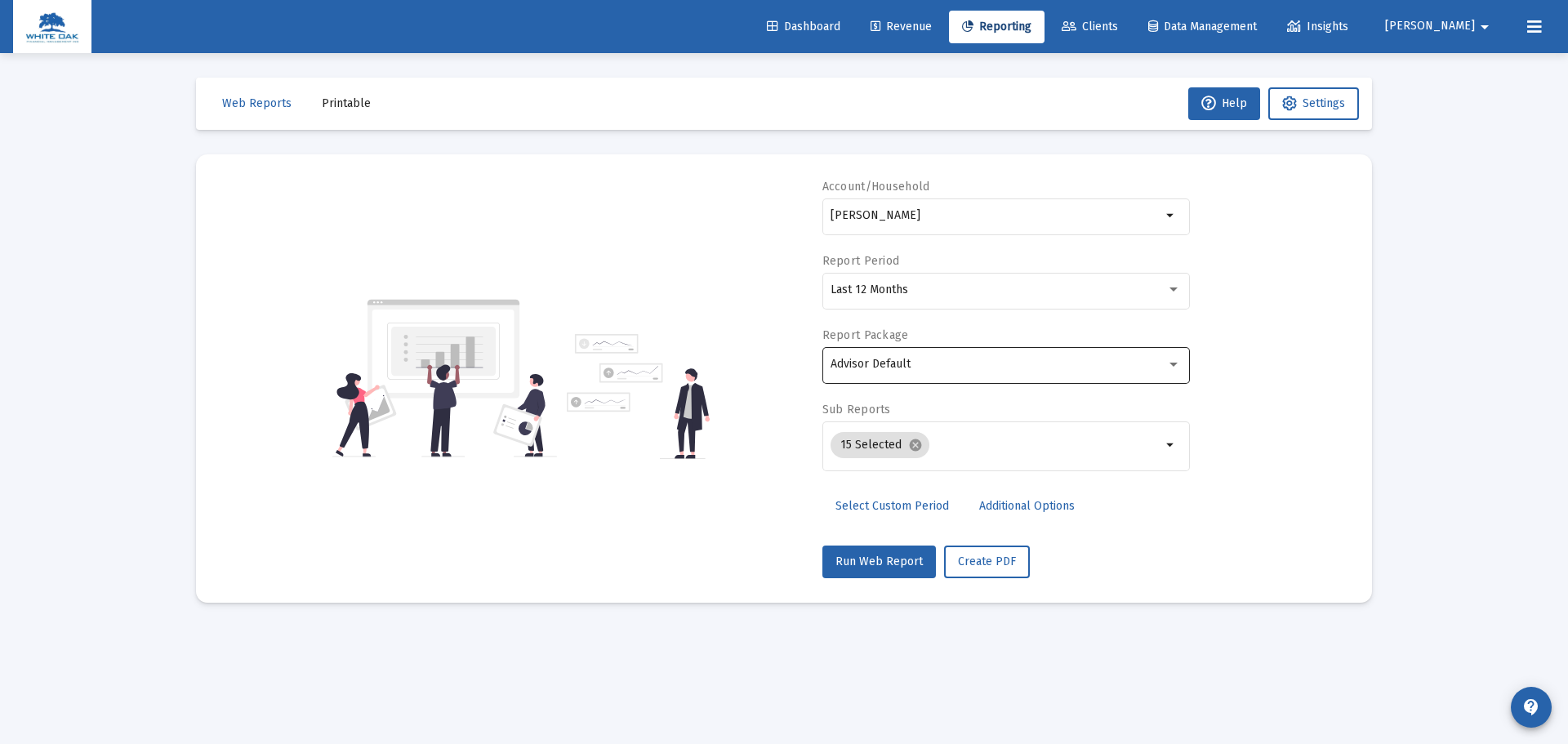
click at [1135, 355] on div "Advisor Default" at bounding box center [1005, 363] width 350 height 40
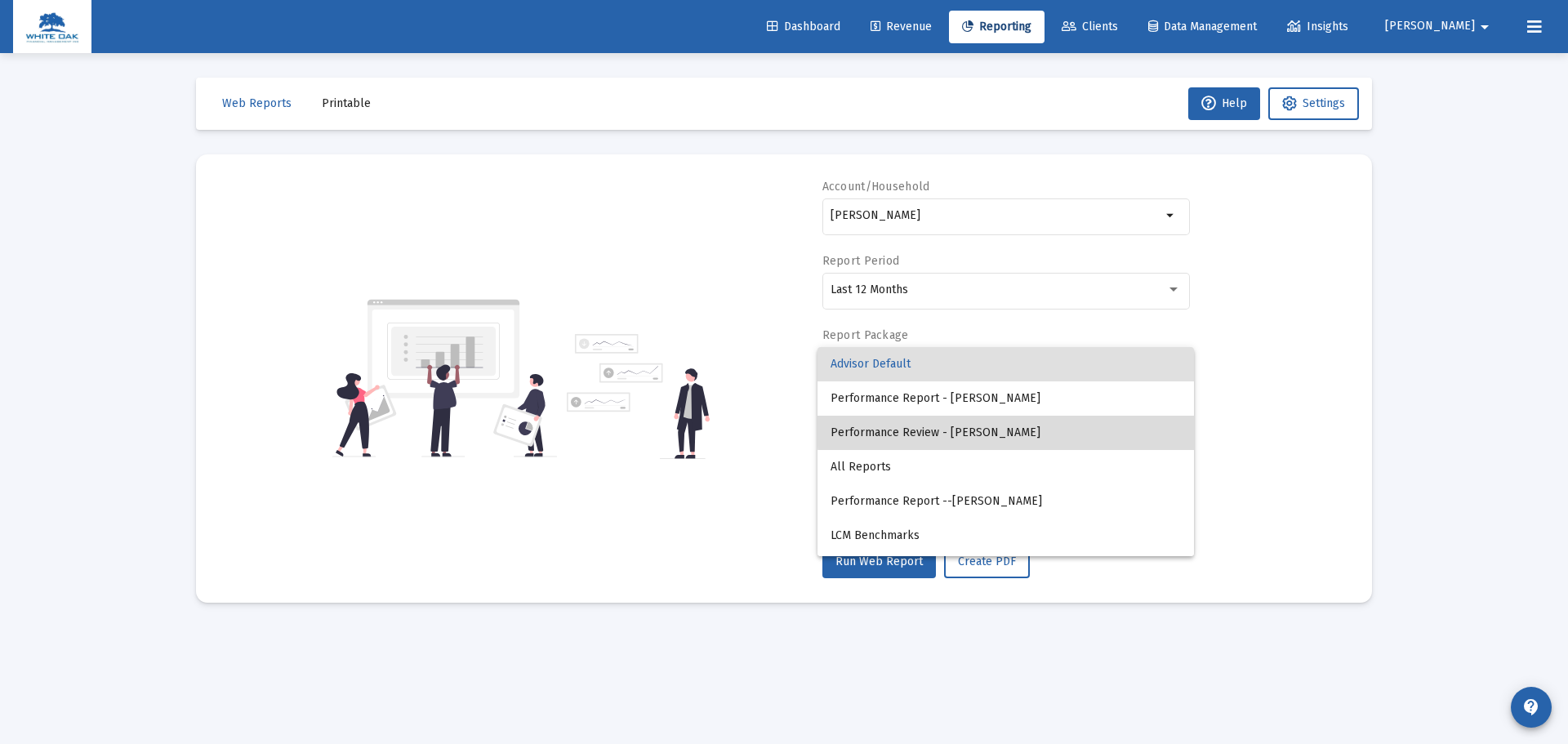
click at [1085, 426] on span "Performance Review - Laura McCue" at bounding box center [1005, 432] width 350 height 34
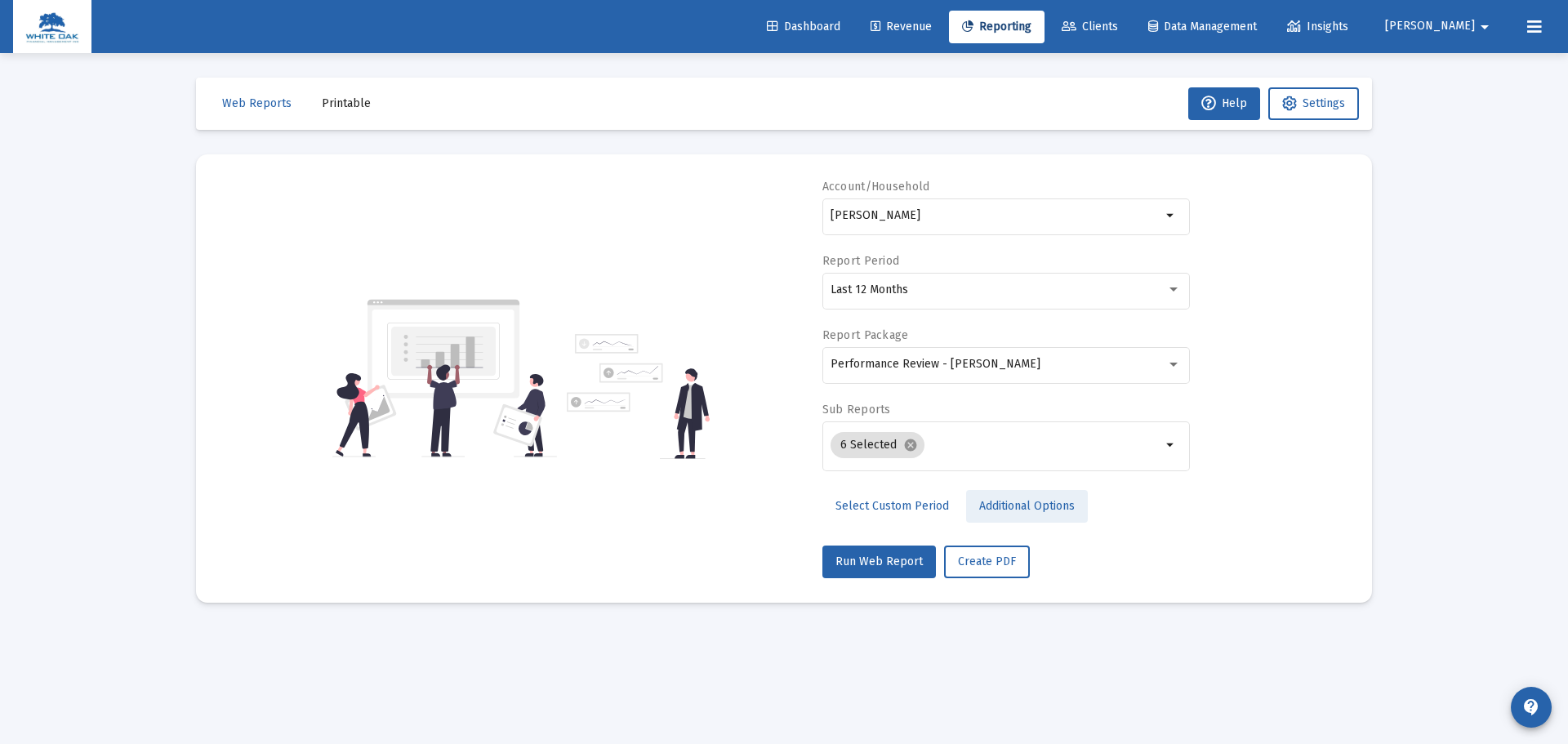
click at [1007, 497] on link "Additional Options" at bounding box center [1027, 506] width 122 height 32
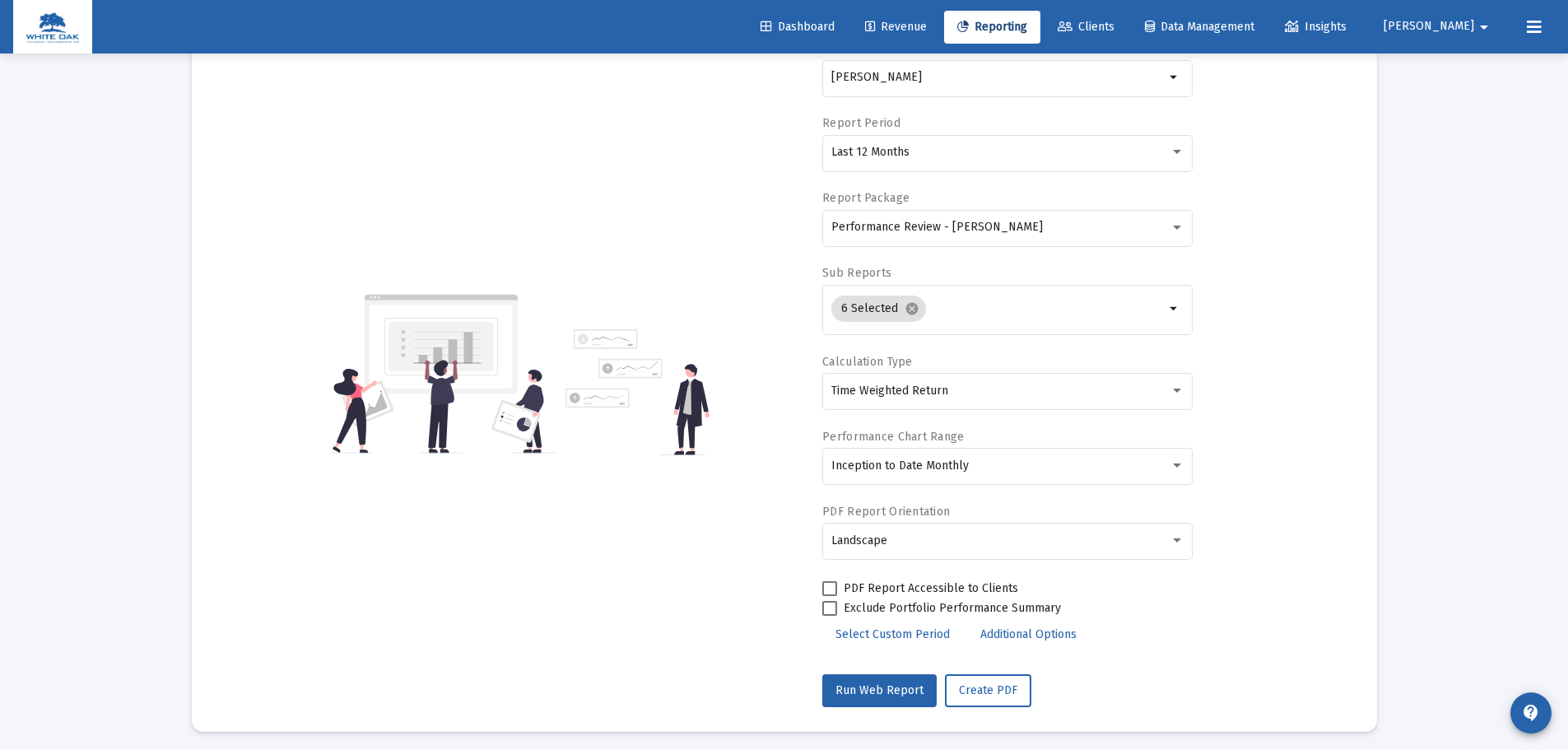
scroll to position [147, 0]
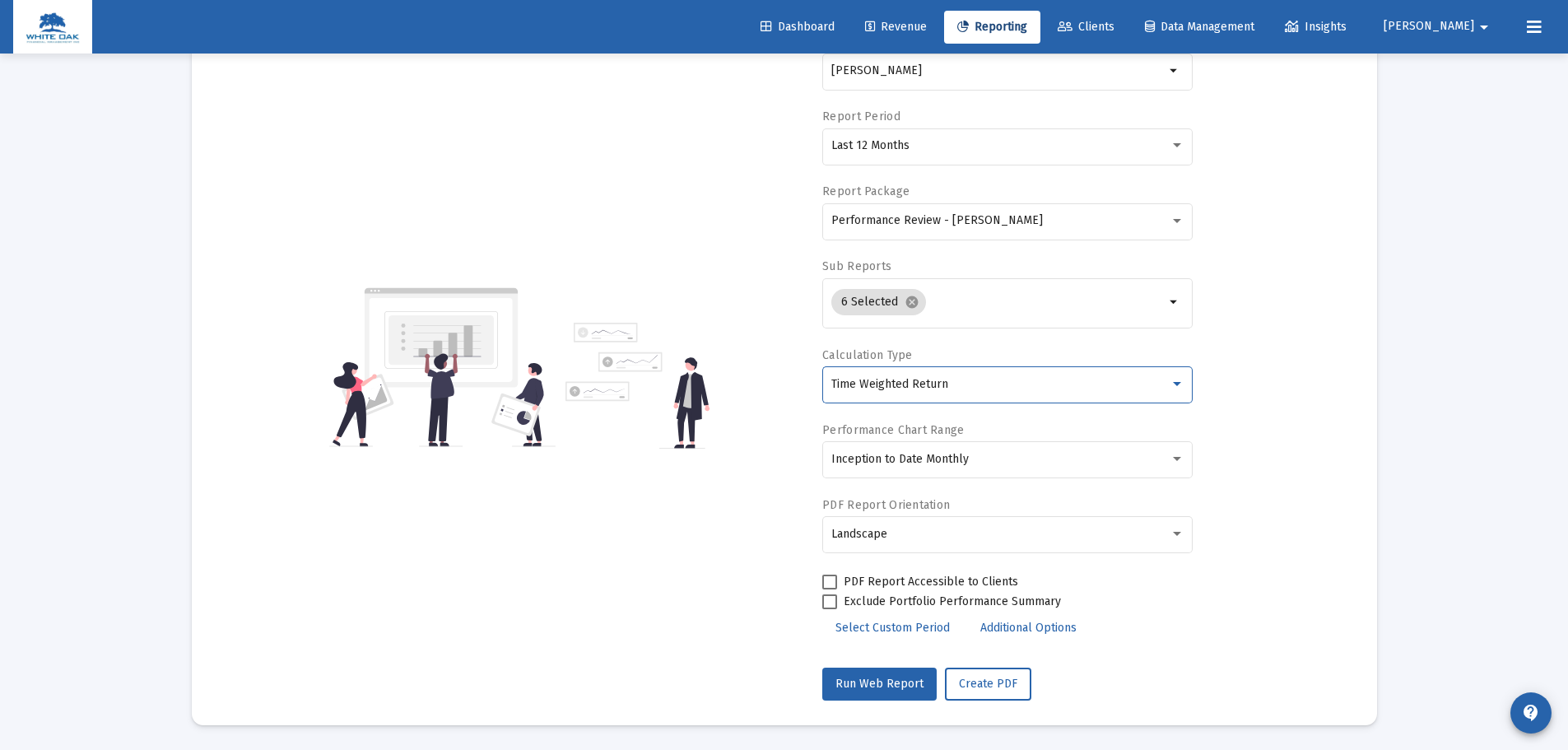
click at [966, 385] on div "Time Weighted Return" at bounding box center [1000, 384] width 338 height 13
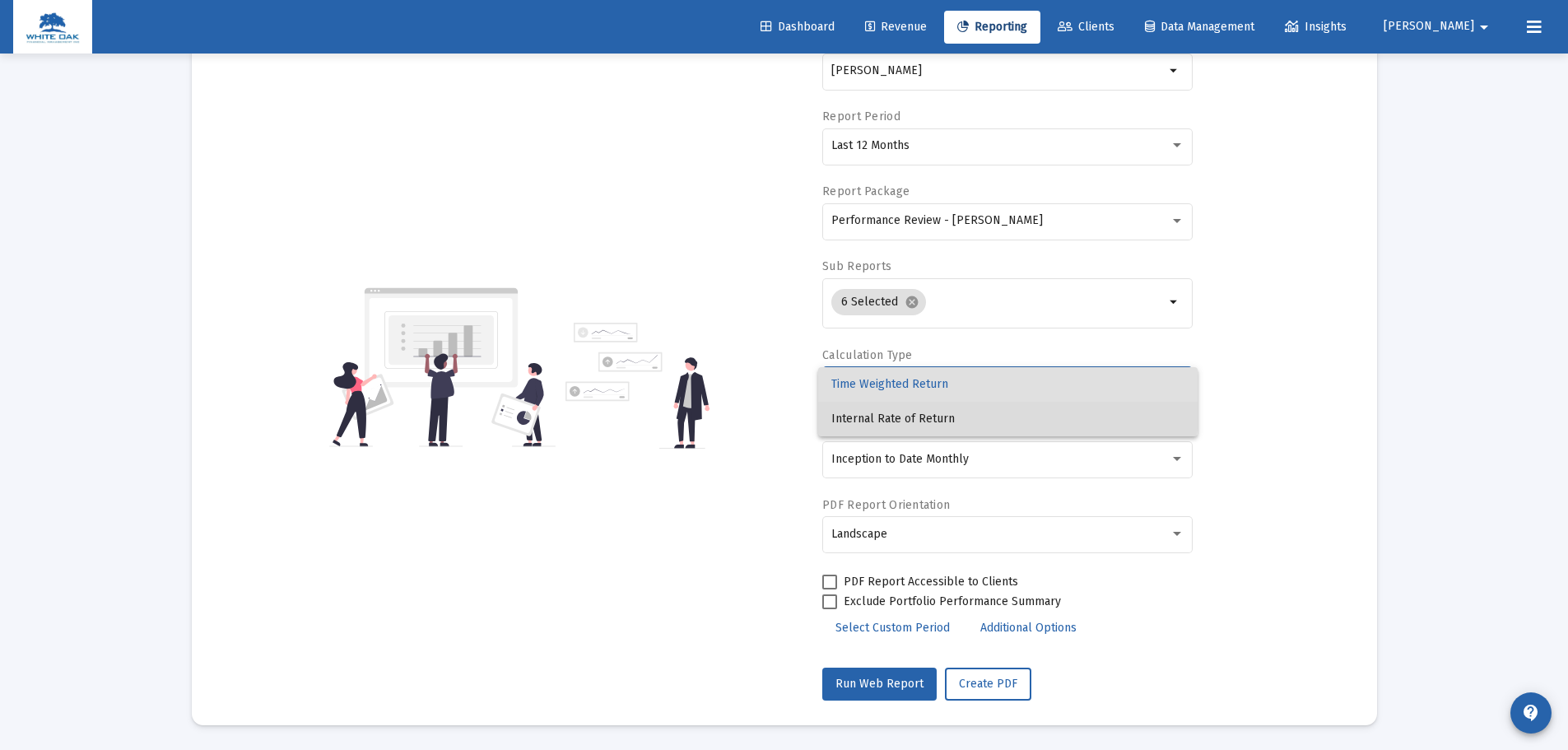
click at [969, 412] on span "Internal Rate of Return" at bounding box center [1008, 419] width 353 height 35
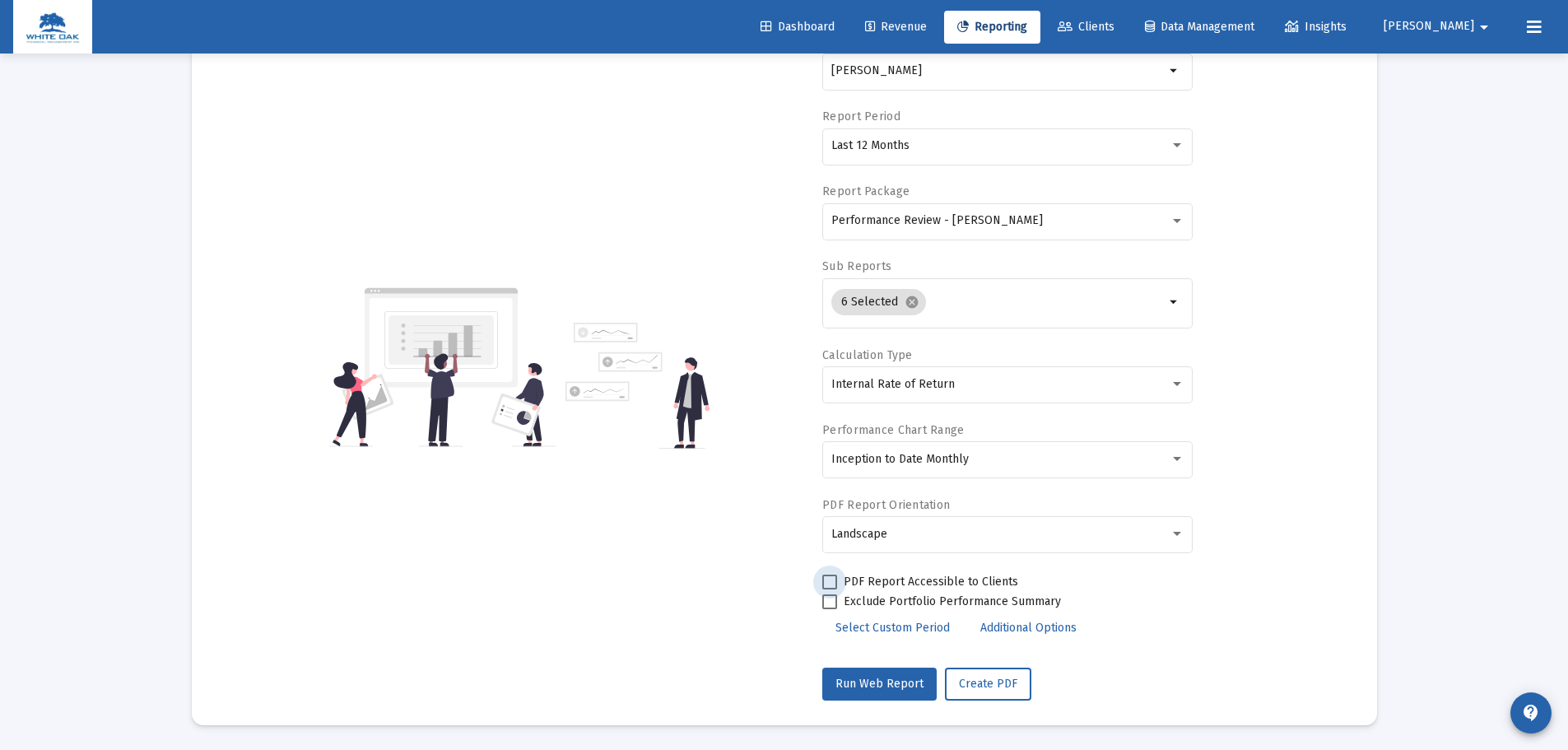
click at [897, 583] on span "PDF Report Accessible to Clients" at bounding box center [931, 582] width 175 height 20
click at [830, 589] on input "PDF Report Accessible to Clients" at bounding box center [829, 589] width 1 height 1
click at [894, 580] on span "PDF Report Accessible to Clients" at bounding box center [931, 582] width 175 height 20
click at [830, 589] on input "PDF Report Accessible to Clients" at bounding box center [829, 589] width 1 height 1
checkbox input "false"
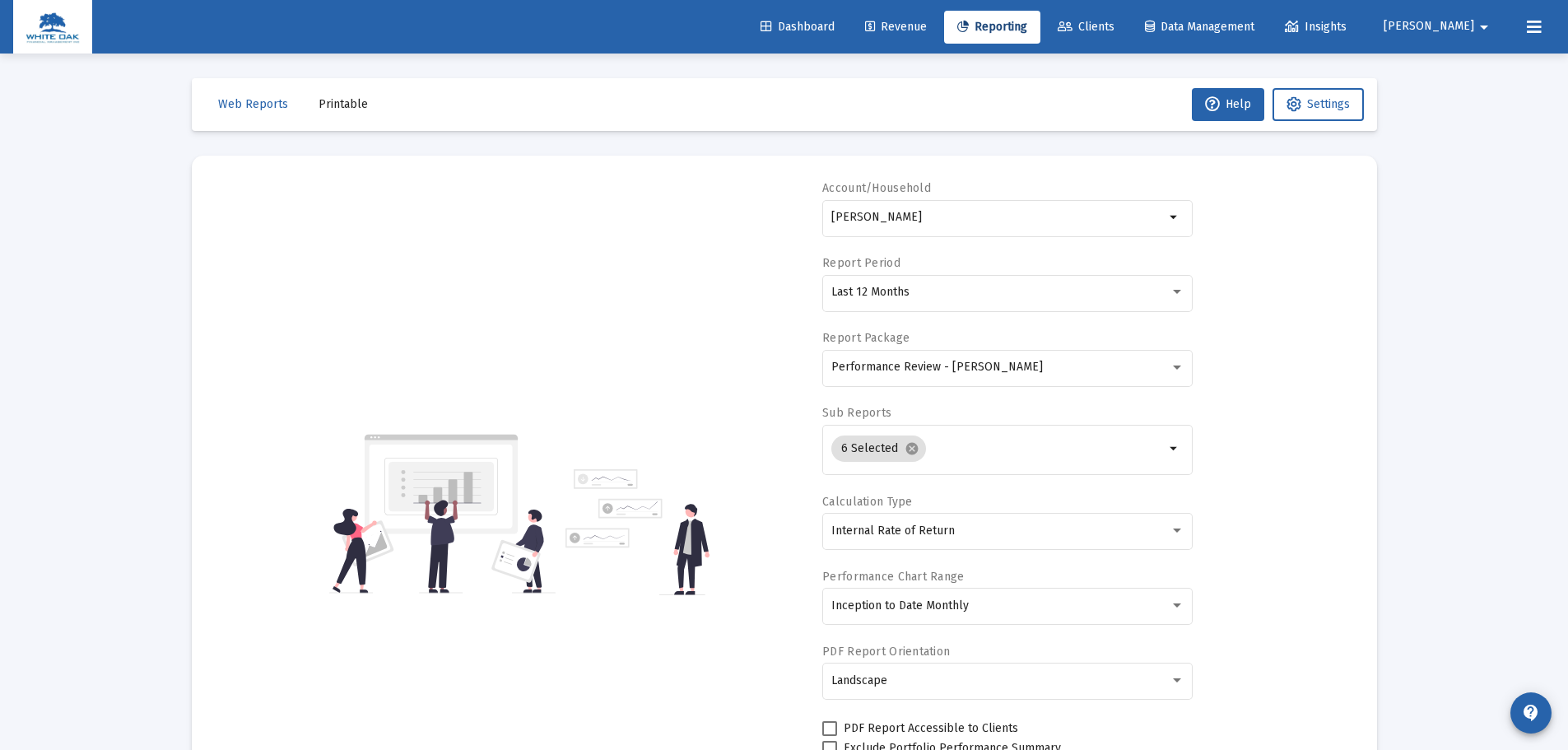
scroll to position [82, 0]
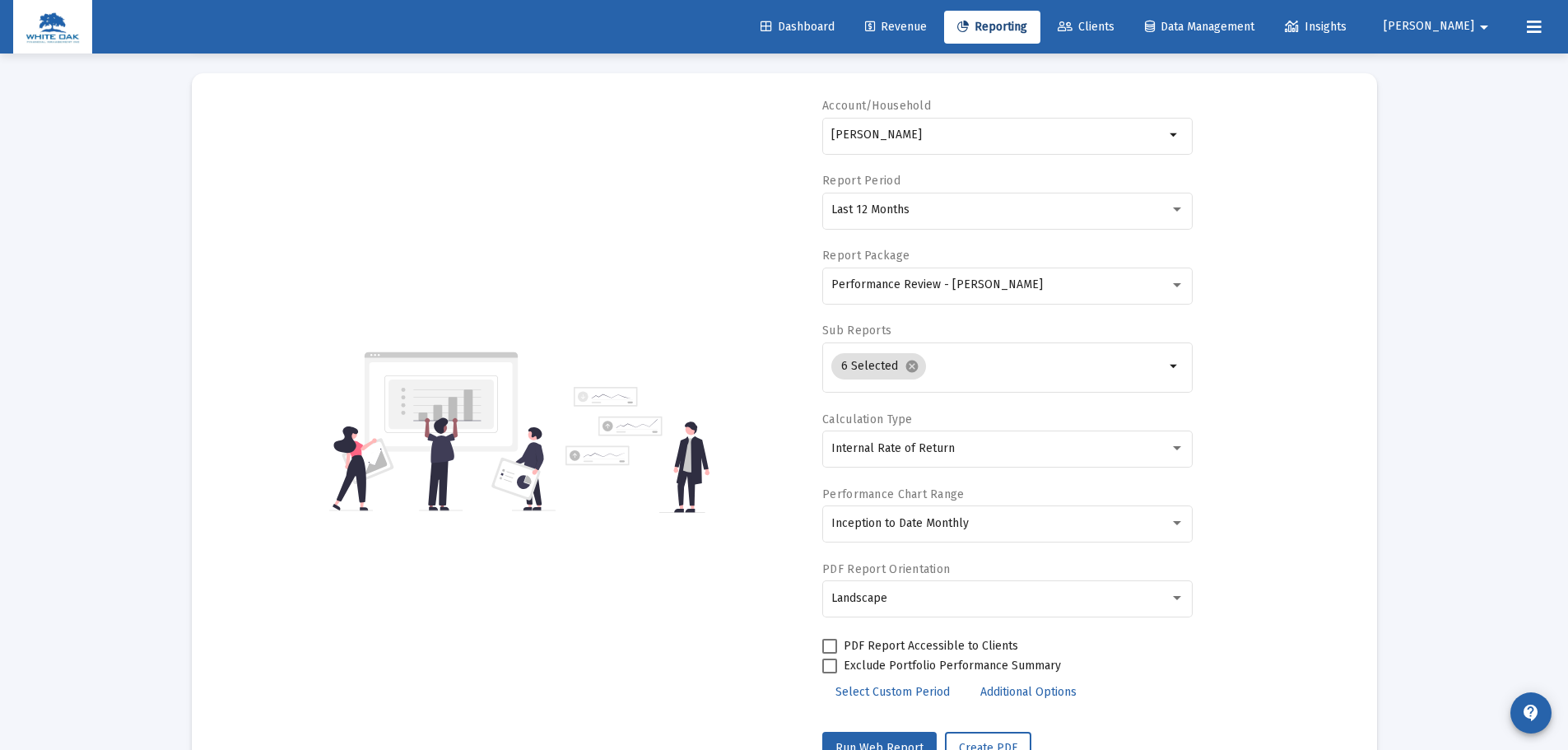
click at [1436, 235] on div "Loading... Web Reports Printable Help Settings Account/Household Carpenter, Lin…" at bounding box center [784, 366] width 1568 height 897
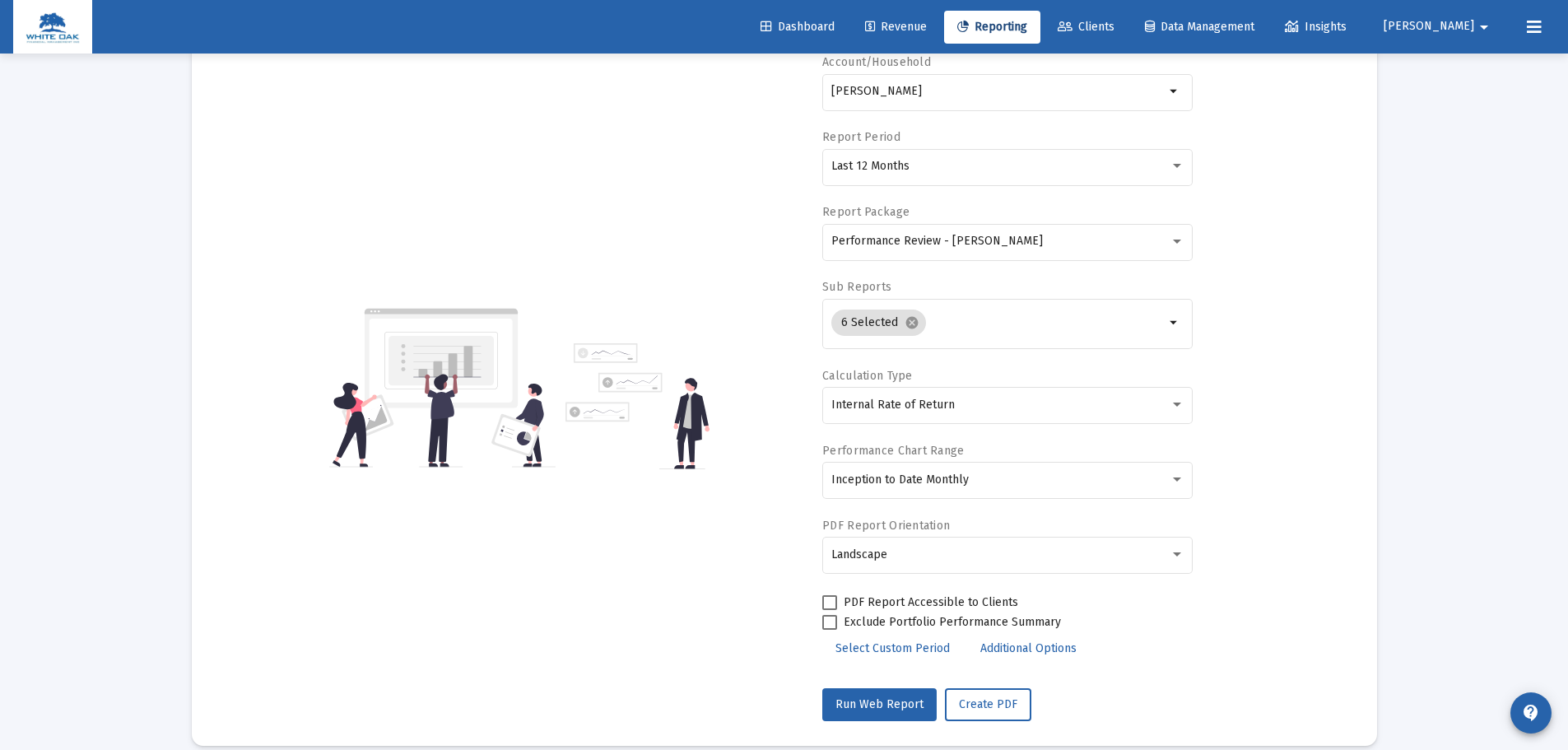
scroll to position [147, 0]
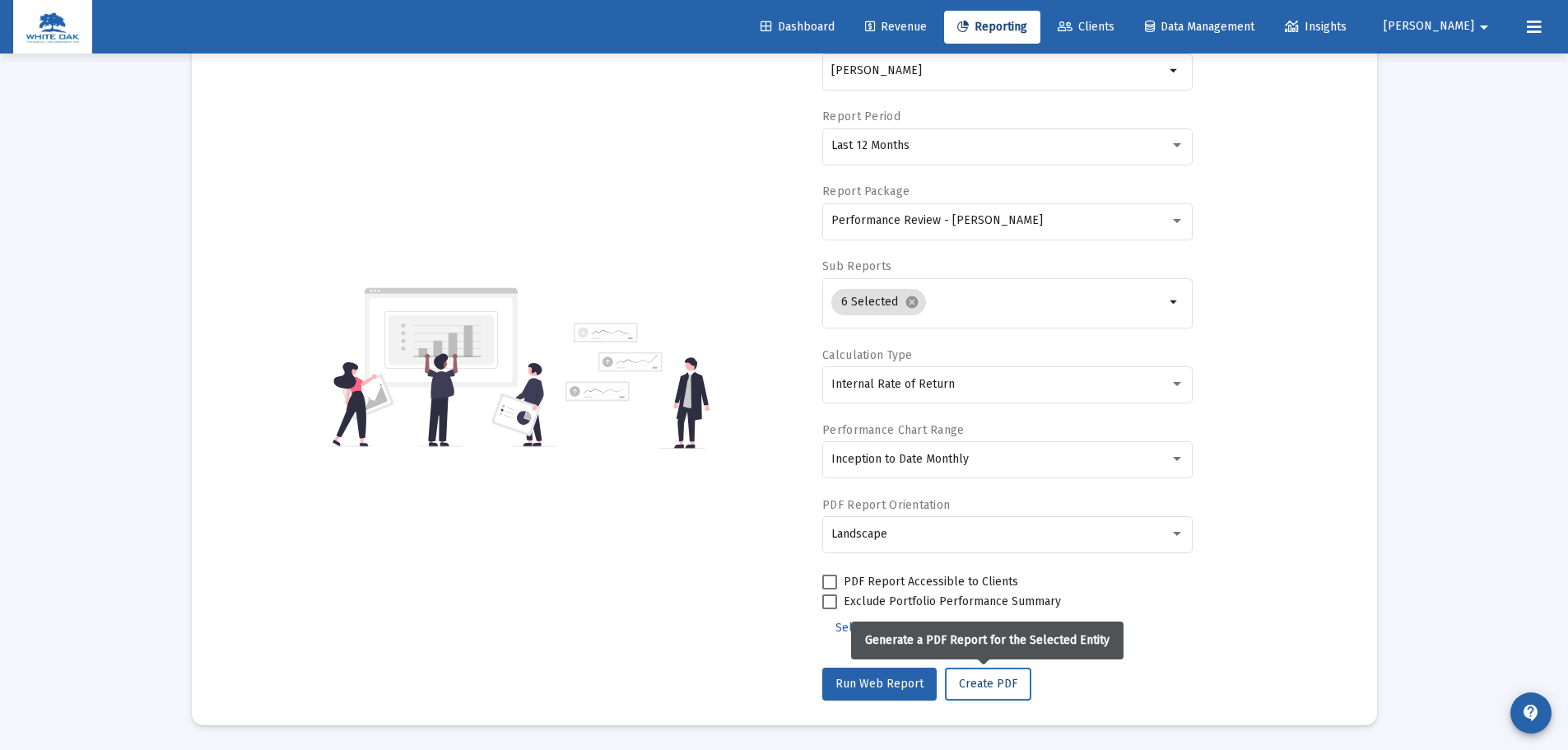
click at [981, 684] on span "Create PDF" at bounding box center [988, 684] width 59 height 14
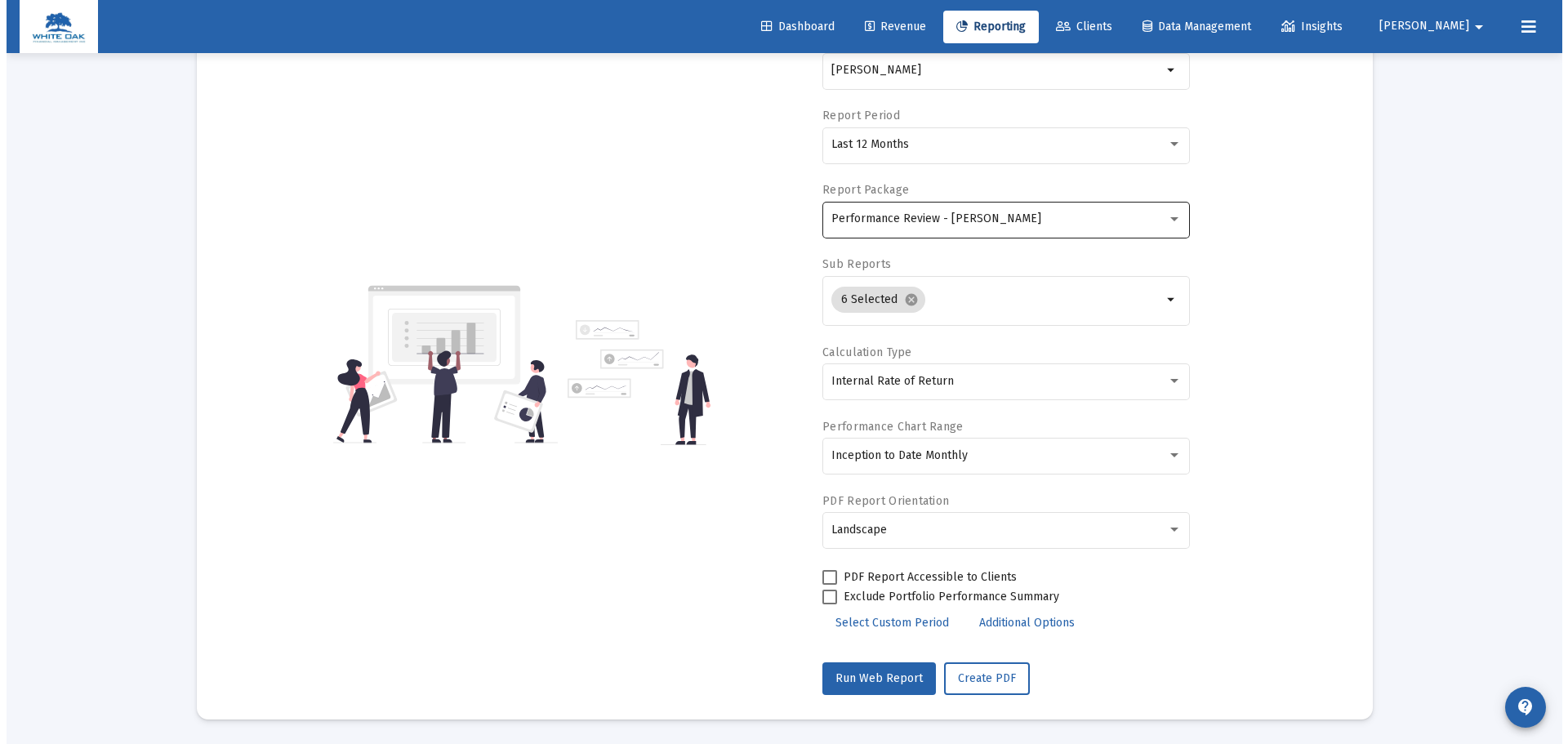
scroll to position [0, 0]
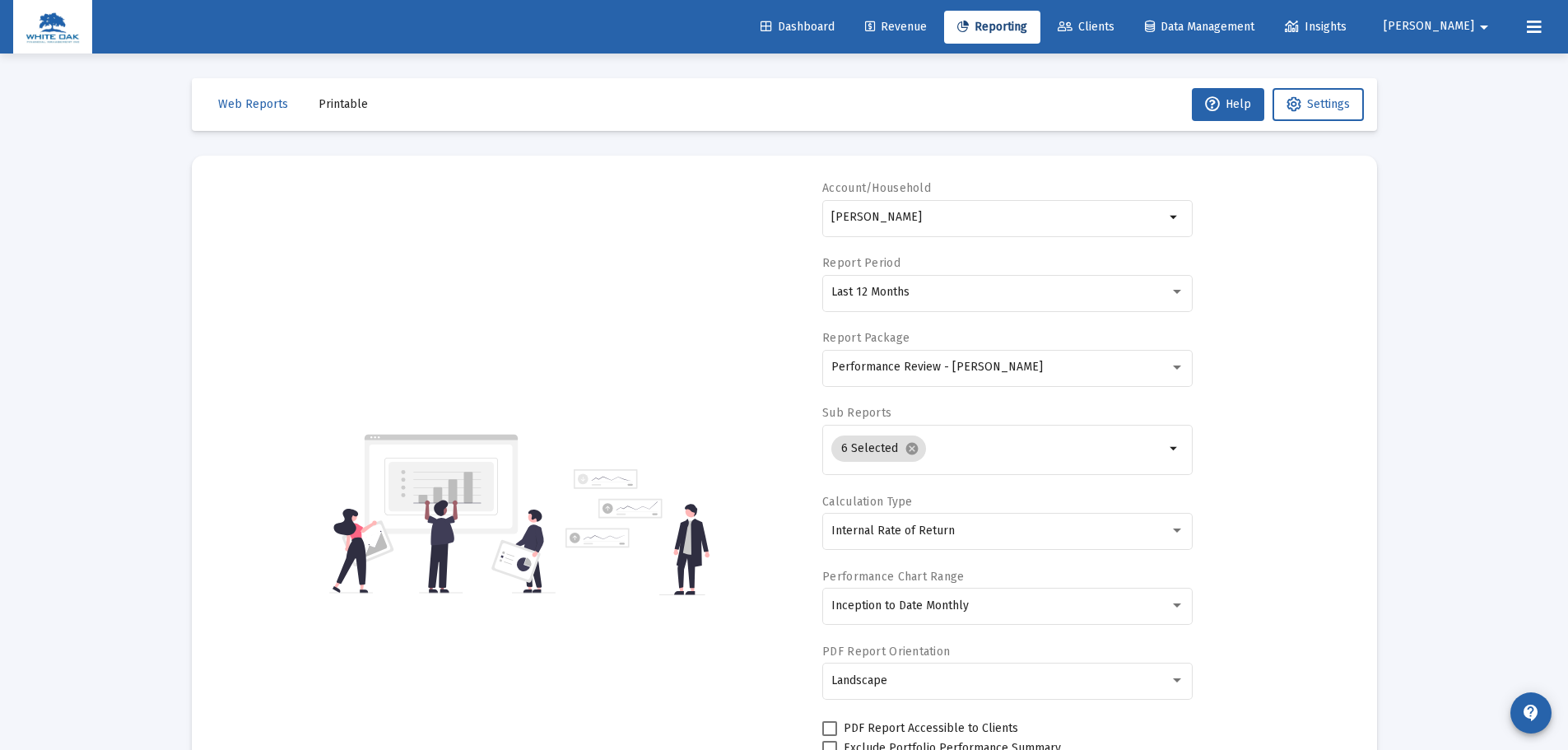
click at [322, 96] on button "Printable" at bounding box center [343, 104] width 75 height 33
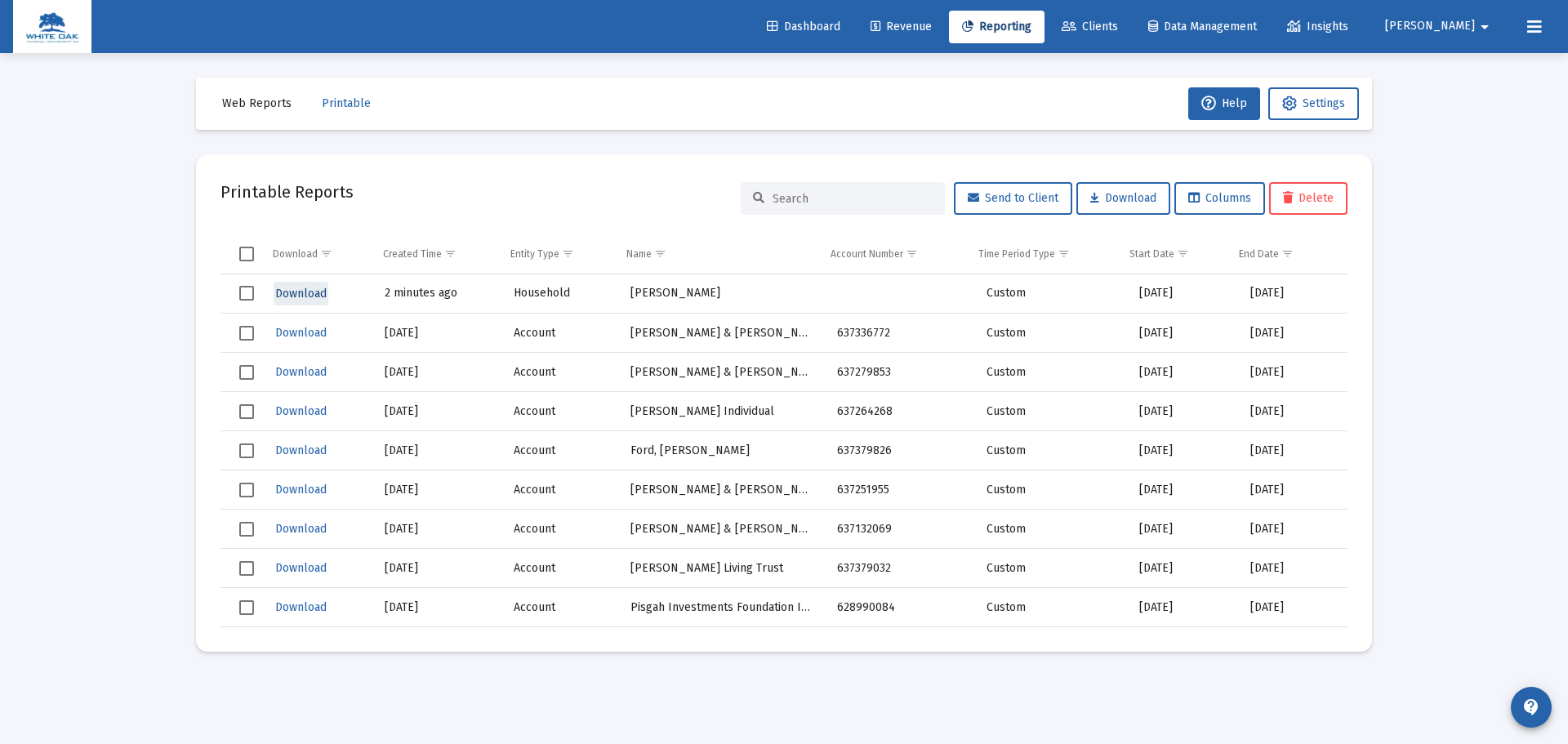
click at [318, 295] on span "Download" at bounding box center [301, 293] width 51 height 14
